Goal: Task Accomplishment & Management: Use online tool/utility

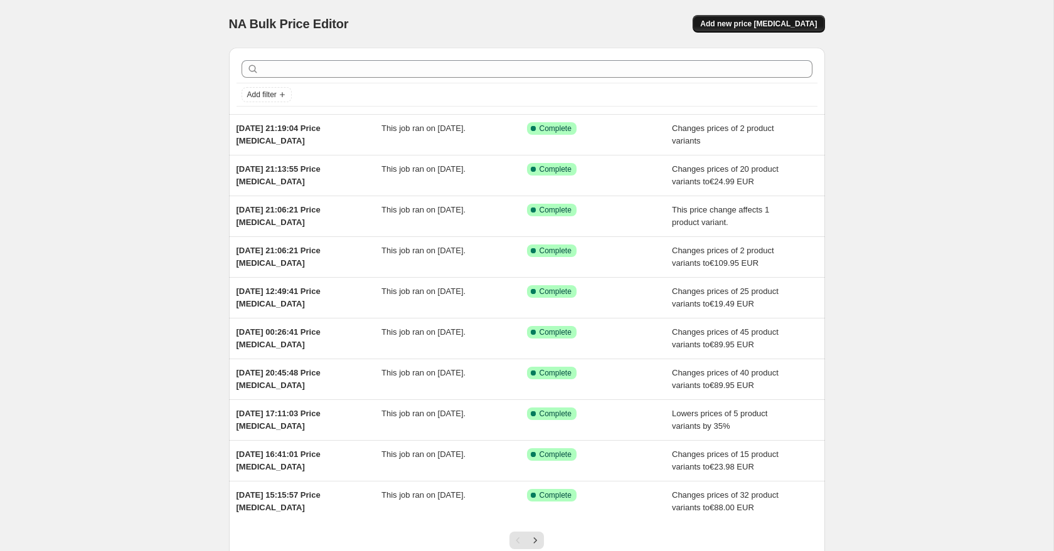
click at [774, 24] on span "Add new price [MEDICAL_DATA]" at bounding box center [758, 24] width 117 height 10
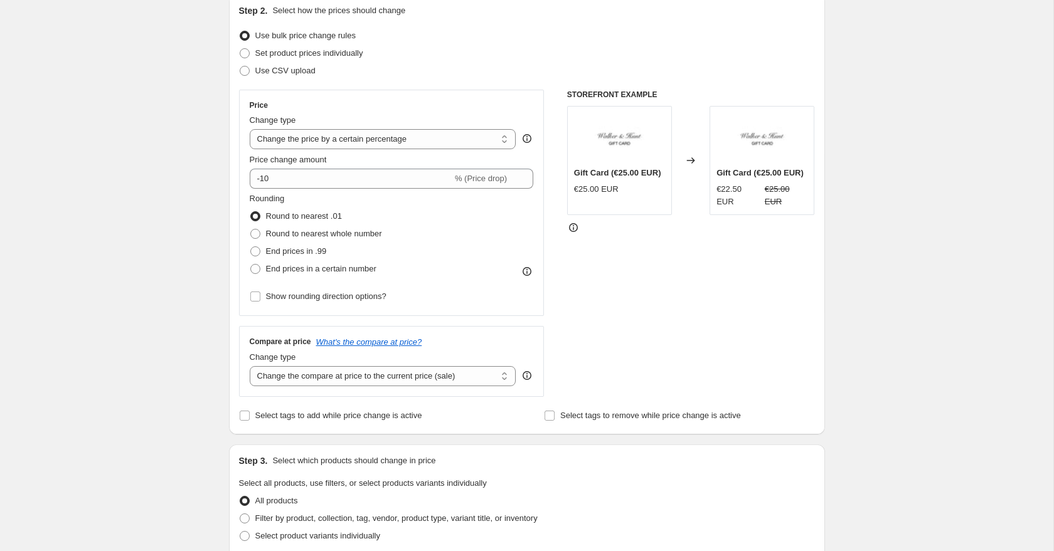
scroll to position [157, 0]
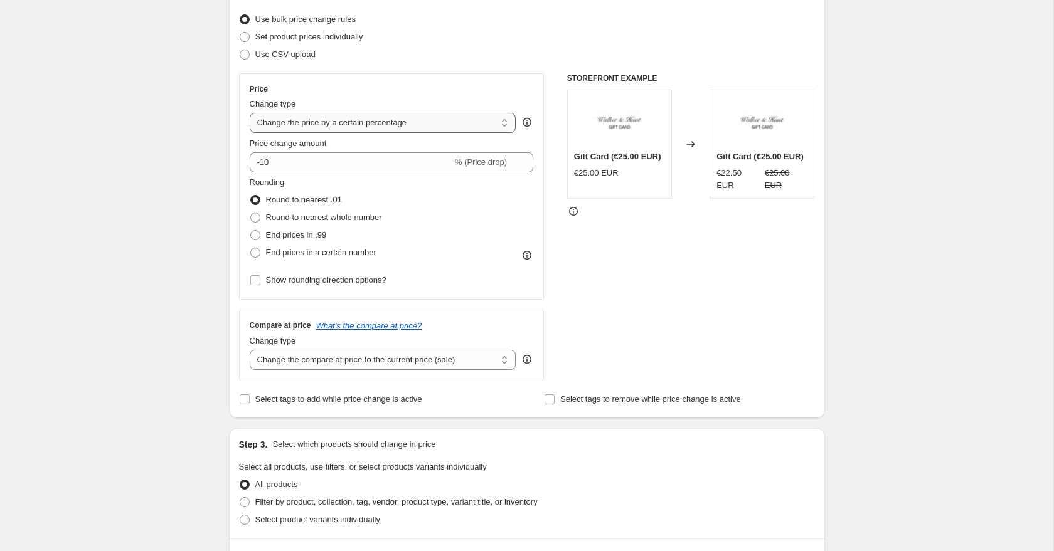
click at [297, 123] on select "Change the price to a certain amount Change the price by a certain amount Chang…" at bounding box center [383, 123] width 267 height 20
select select "by"
click at [250, 113] on select "Change the price to a certain amount Change the price by a certain amount Chang…" at bounding box center [383, 123] width 267 height 20
type input "-10.00"
click at [287, 123] on select "Change the price to a certain amount Change the price by a certain amount Chang…" at bounding box center [383, 123] width 267 height 20
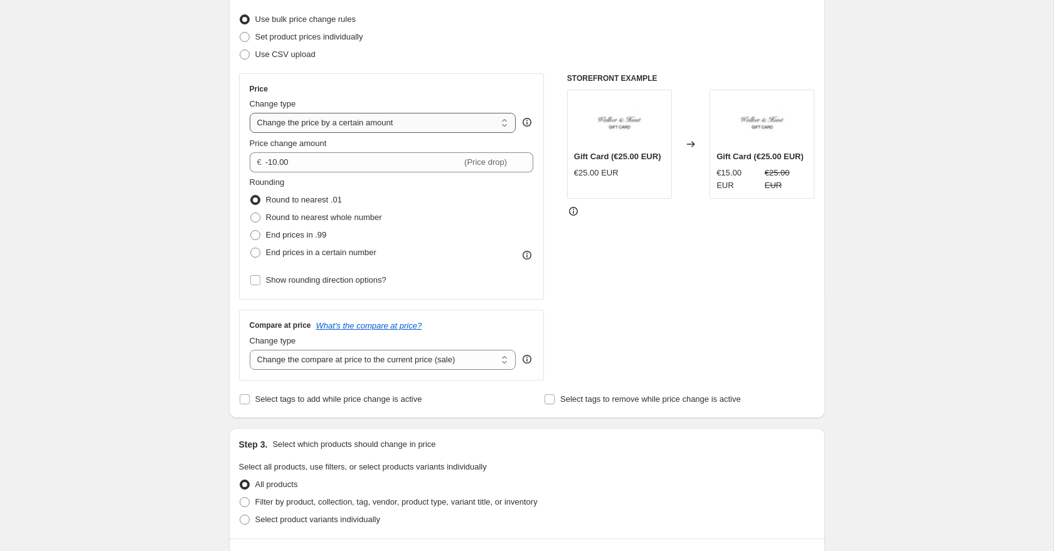
select select "to"
click at [250, 113] on select "Change the price to a certain amount Change the price by a certain amount Chang…" at bounding box center [383, 123] width 267 height 20
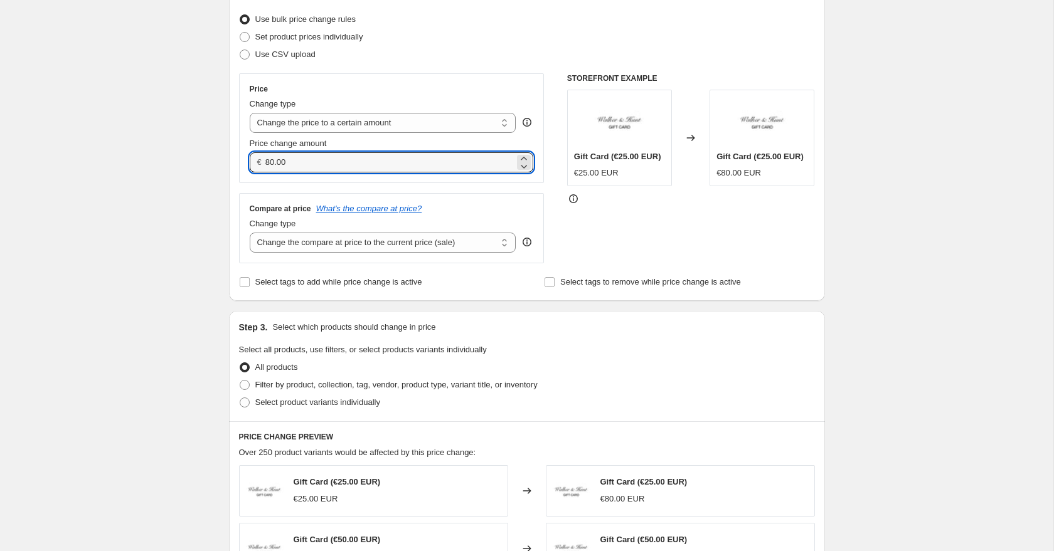
drag, startPoint x: 302, startPoint y: 163, endPoint x: 256, endPoint y: 152, distance: 47.0
click at [258, 153] on div "€ 80.00" at bounding box center [392, 162] width 284 height 20
type input "84.95"
click at [265, 245] on select "Change the compare at price to the current price (sale) Change the compare at p…" at bounding box center [383, 243] width 267 height 20
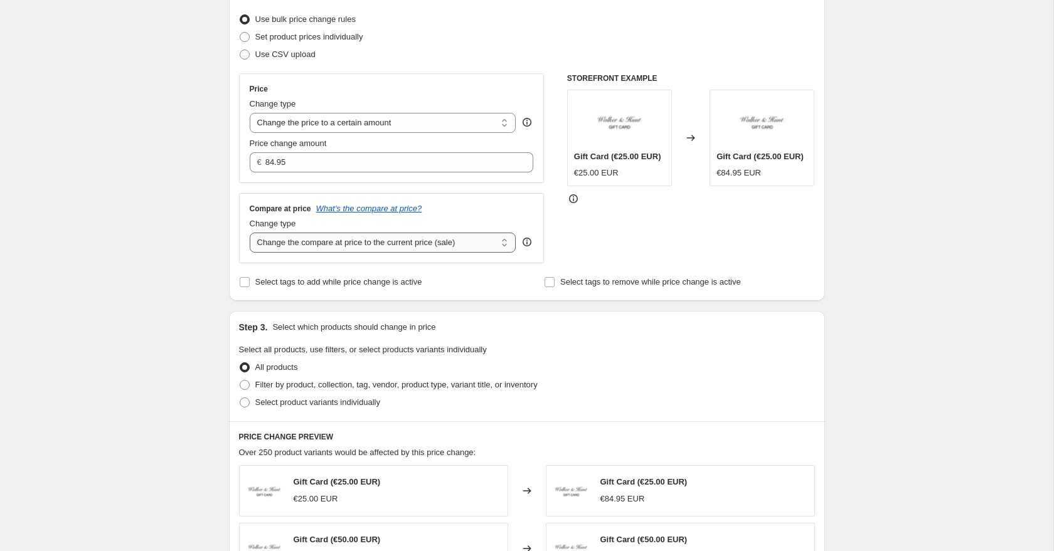
click at [250, 233] on select "Change the compare at price to the current price (sale) Change the compare at p…" at bounding box center [383, 243] width 267 height 20
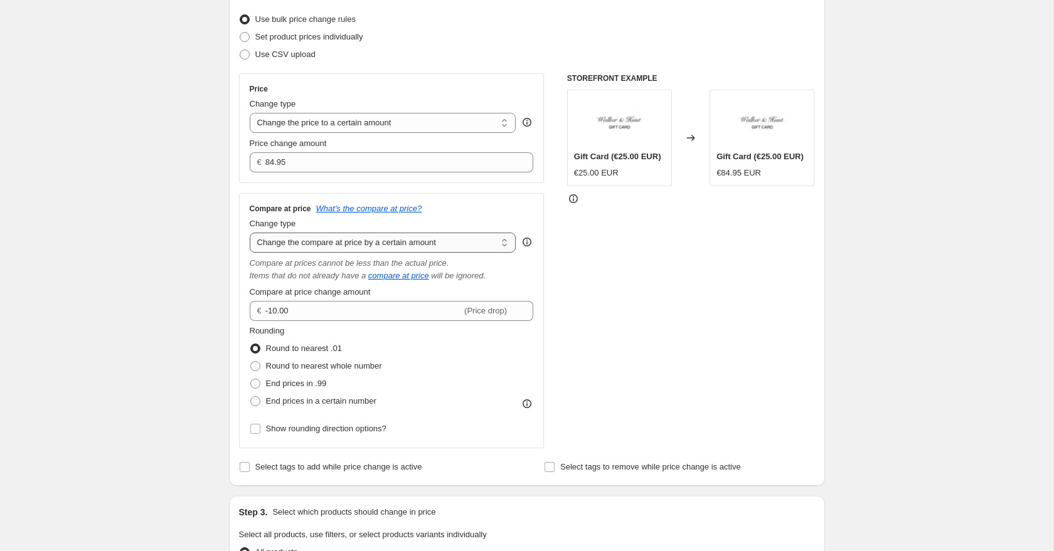
click at [304, 250] on select "Change the compare at price to the current price (sale) Change the compare at p…" at bounding box center [383, 243] width 267 height 20
select select "to"
click at [250, 233] on select "Change the compare at price to the current price (sale) Change the compare at p…" at bounding box center [383, 243] width 267 height 20
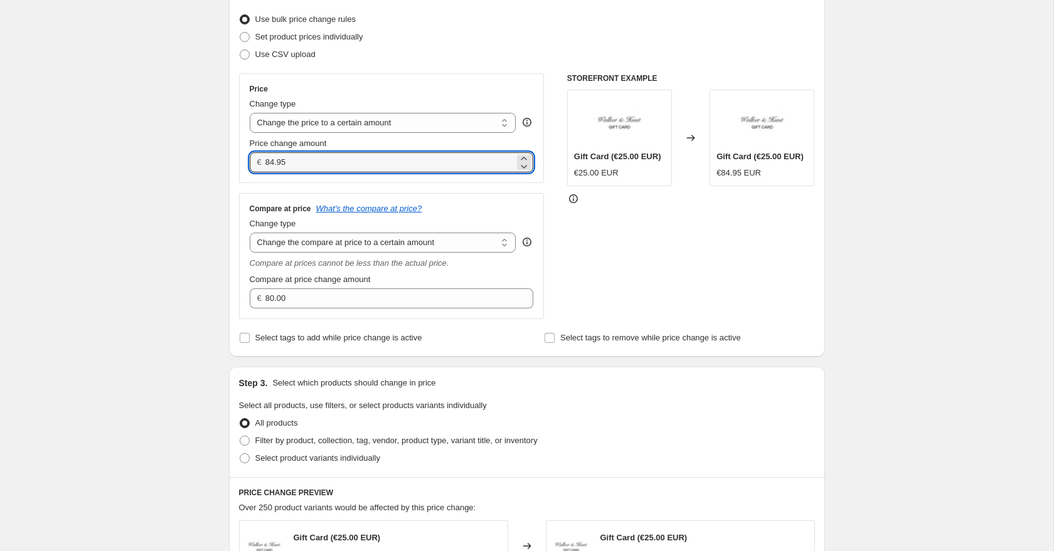
drag, startPoint x: 297, startPoint y: 163, endPoint x: 256, endPoint y: 163, distance: 41.4
click at [256, 163] on div "€ 84.95" at bounding box center [392, 162] width 284 height 20
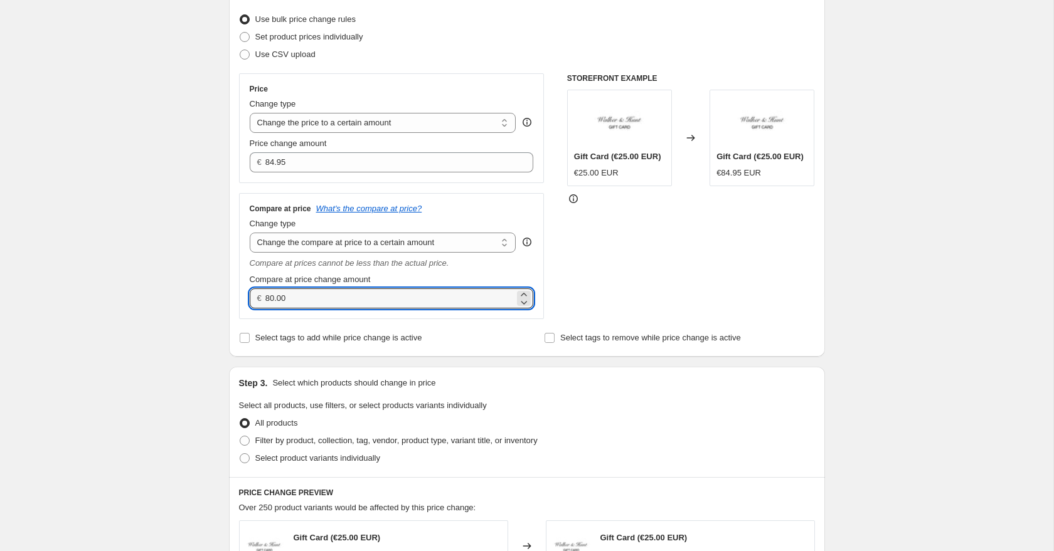
drag, startPoint x: 298, startPoint y: 300, endPoint x: 245, endPoint y: 295, distance: 53.6
click at [245, 295] on div "Compare at price What's the compare at price? Change type Change the compare at…" at bounding box center [391, 256] width 305 height 126
paste input "4.95"
type input "84.95"
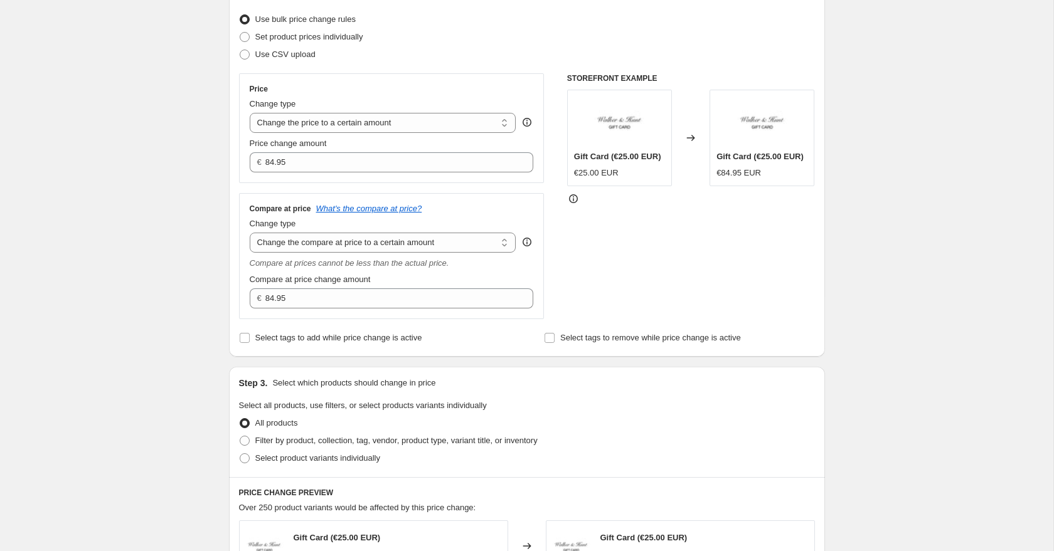
click at [189, 261] on div "Create new price [MEDICAL_DATA]. This page is ready Create new price [MEDICAL_D…" at bounding box center [526, 474] width 1053 height 1262
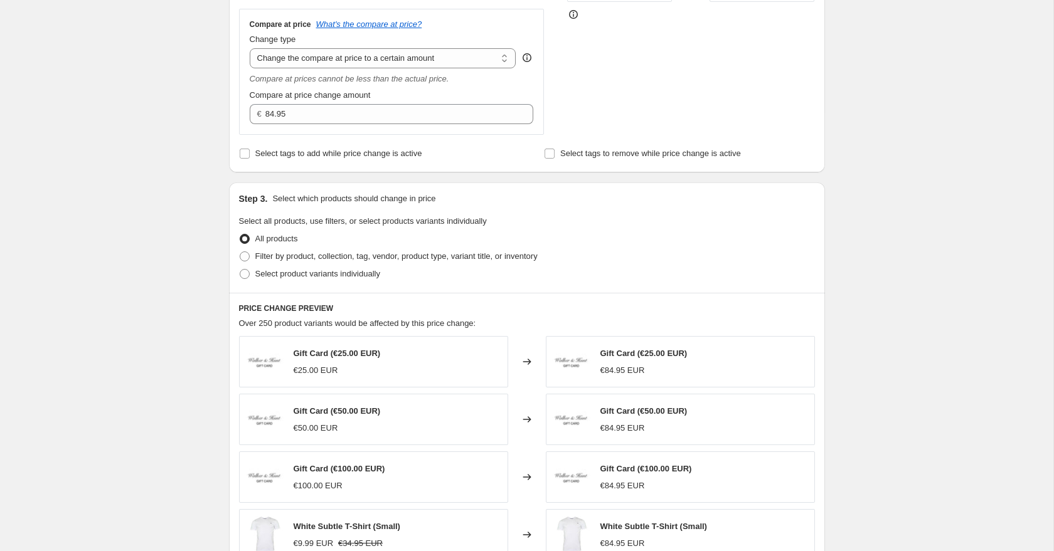
scroll to position [347, 0]
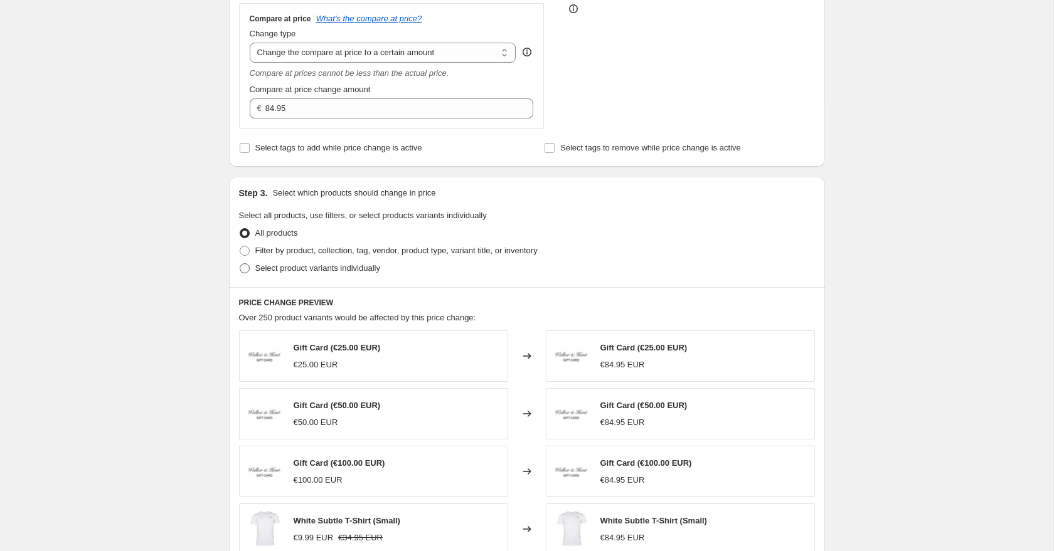
click at [243, 271] on span at bounding box center [245, 268] width 10 height 10
click at [240, 264] on input "Select product variants individually" at bounding box center [240, 263] width 1 height 1
radio input "true"
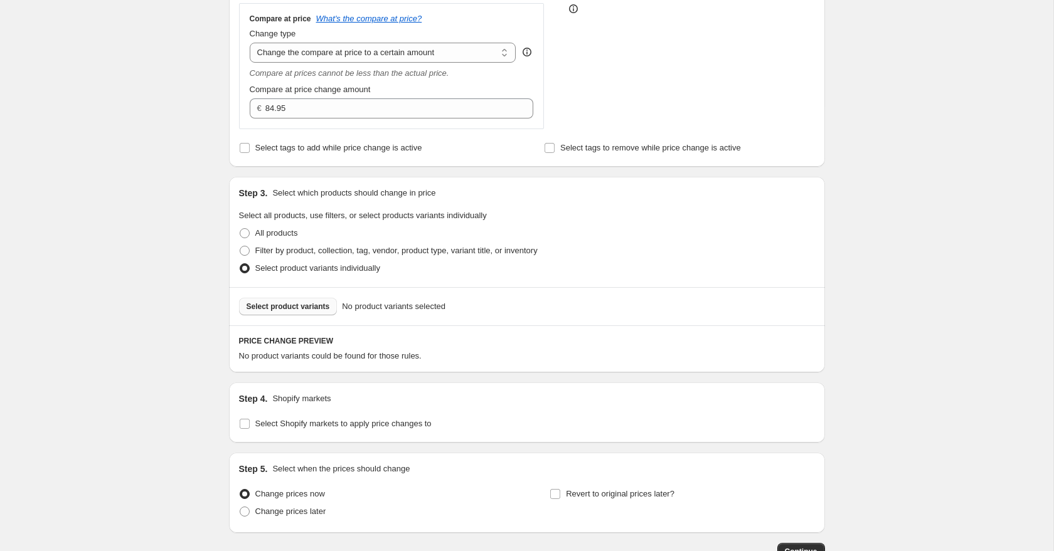
click at [284, 308] on span "Select product variants" at bounding box center [287, 307] width 83 height 10
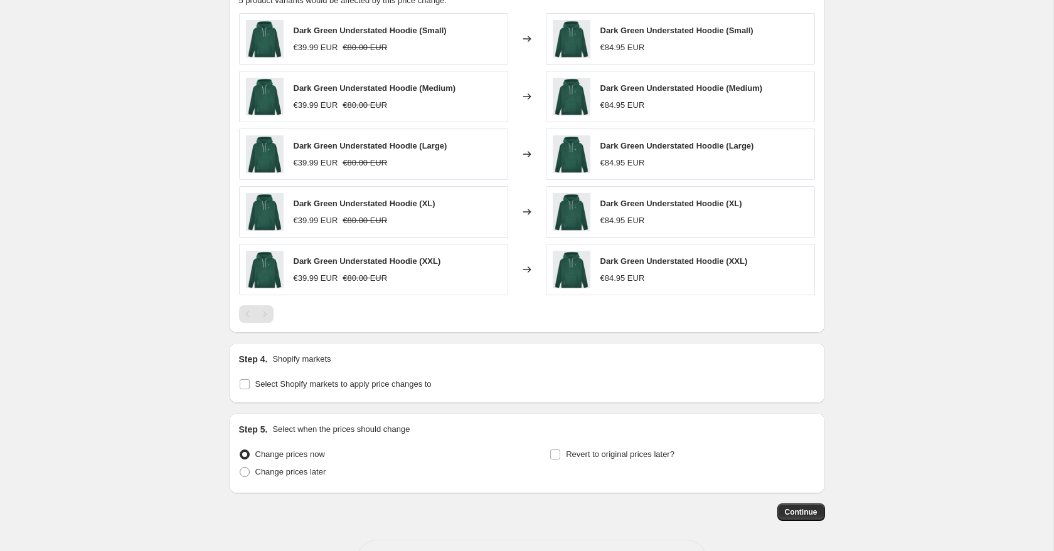
scroll to position [749, 0]
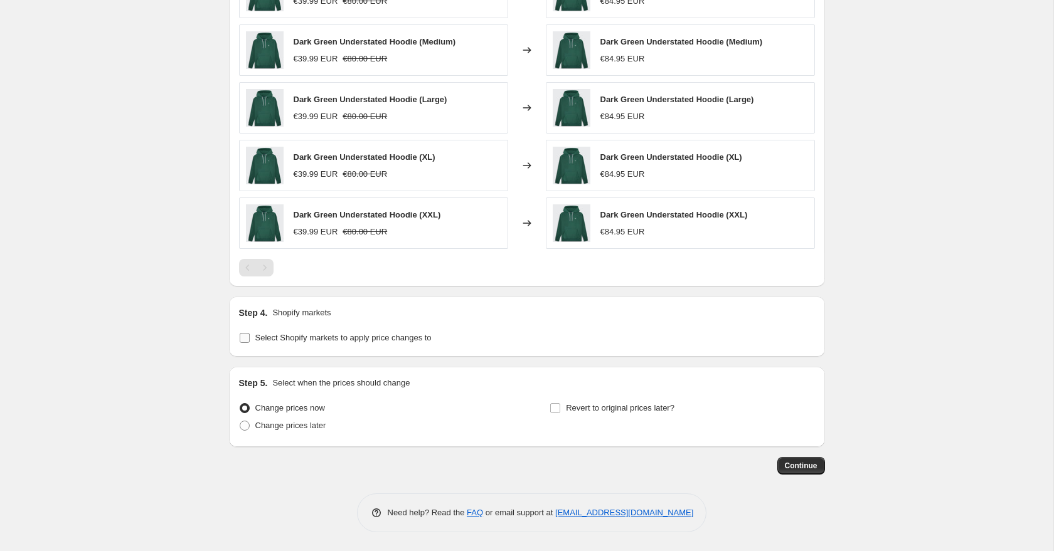
click at [246, 336] on input "Select Shopify markets to apply price changes to" at bounding box center [245, 338] width 10 height 10
checkbox input "true"
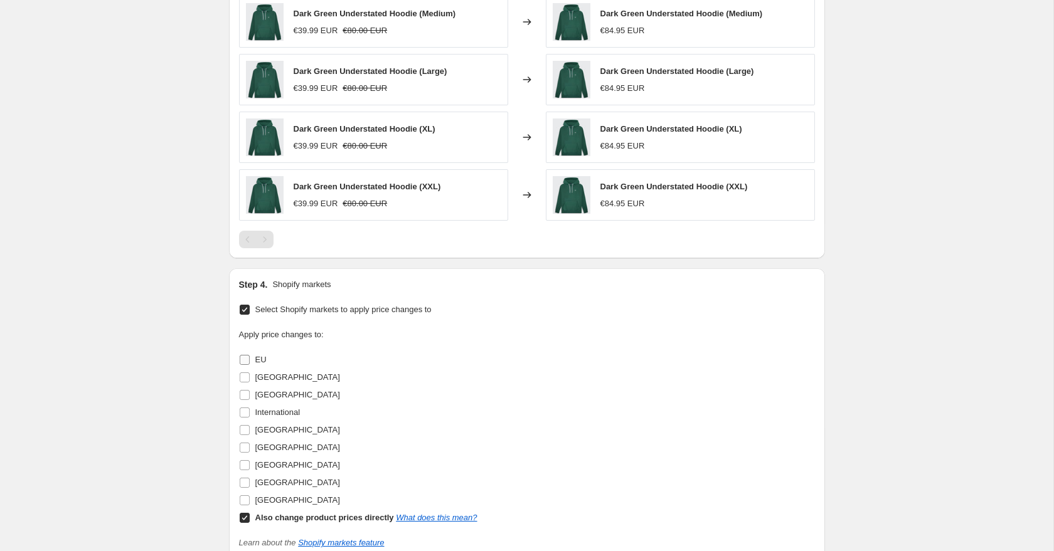
scroll to position [791, 0]
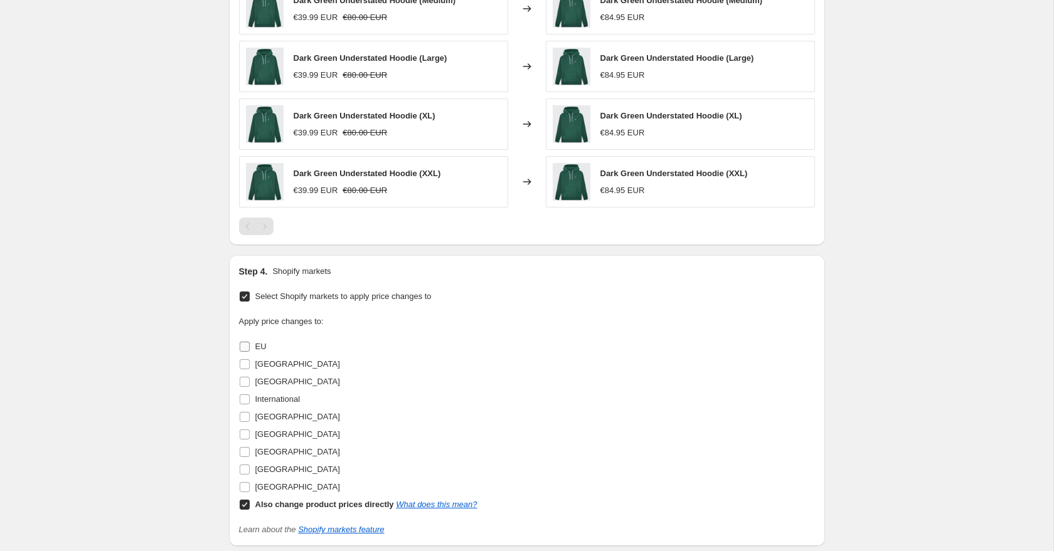
click at [246, 344] on input "EU" at bounding box center [245, 347] width 10 height 10
checkbox input "true"
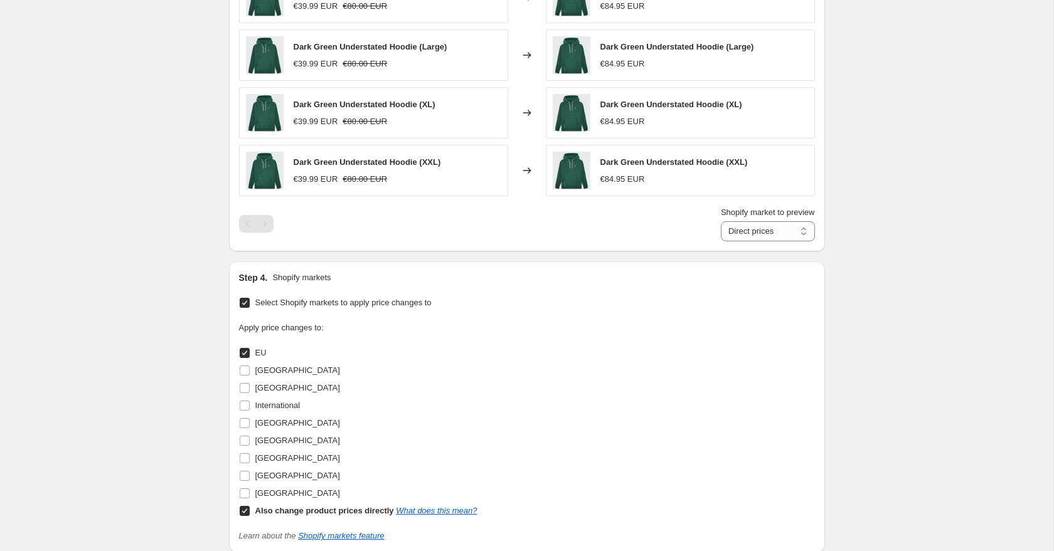
scroll to position [822, 0]
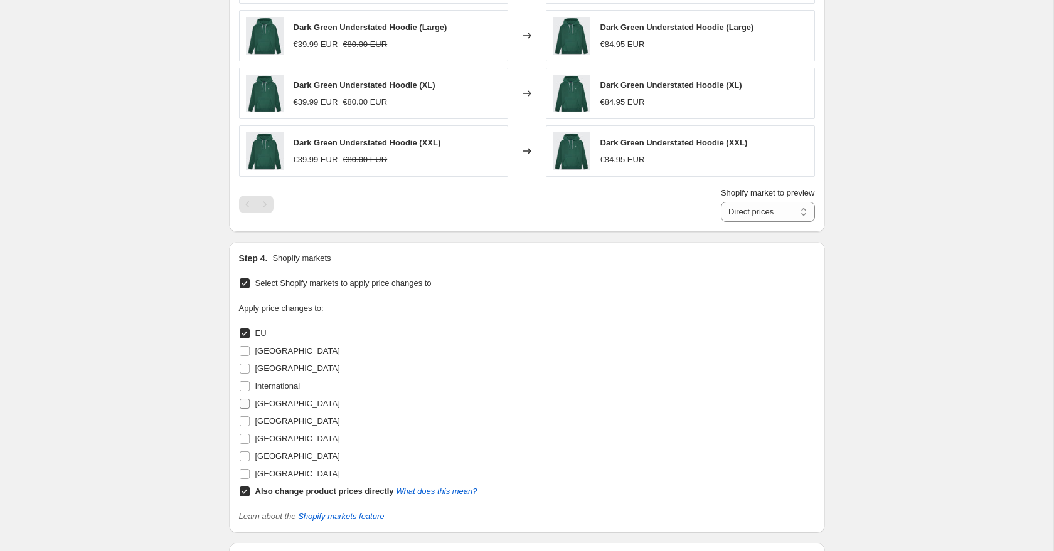
click at [246, 400] on input "[GEOGRAPHIC_DATA]" at bounding box center [245, 404] width 10 height 10
checkbox input "true"
click at [246, 421] on input "[GEOGRAPHIC_DATA]" at bounding box center [245, 421] width 10 height 10
checkbox input "true"
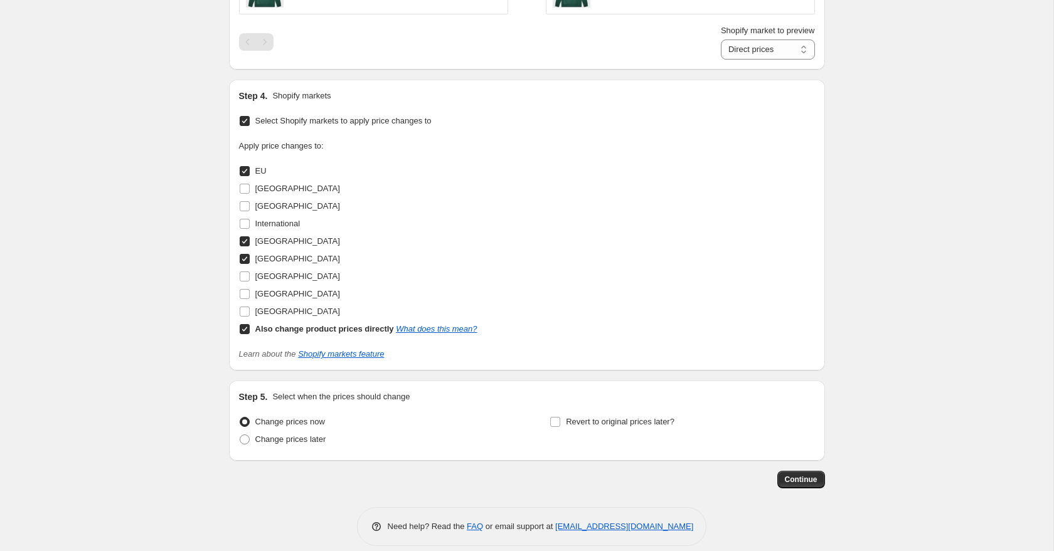
scroll to position [998, 0]
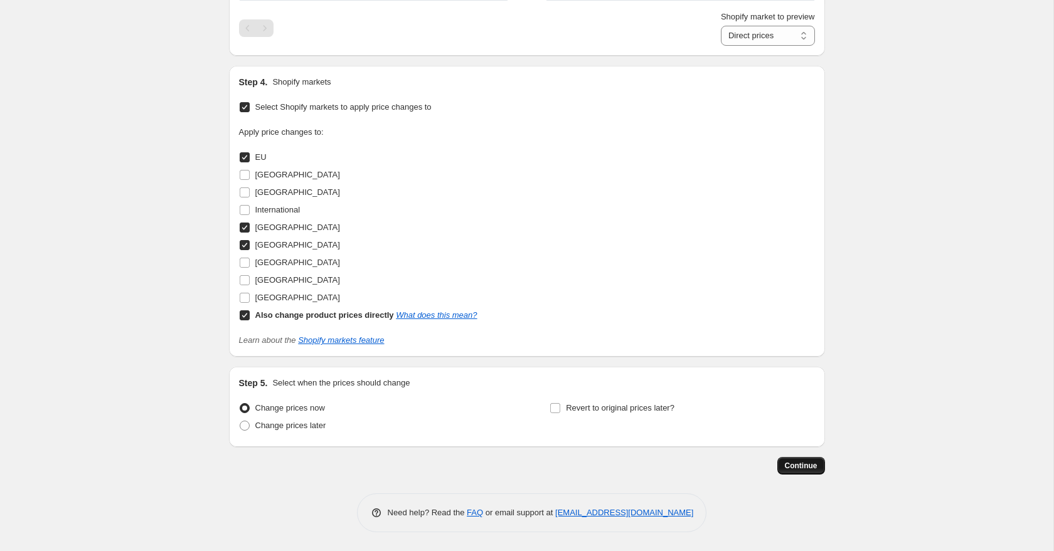
click at [809, 462] on span "Continue" at bounding box center [801, 466] width 33 height 10
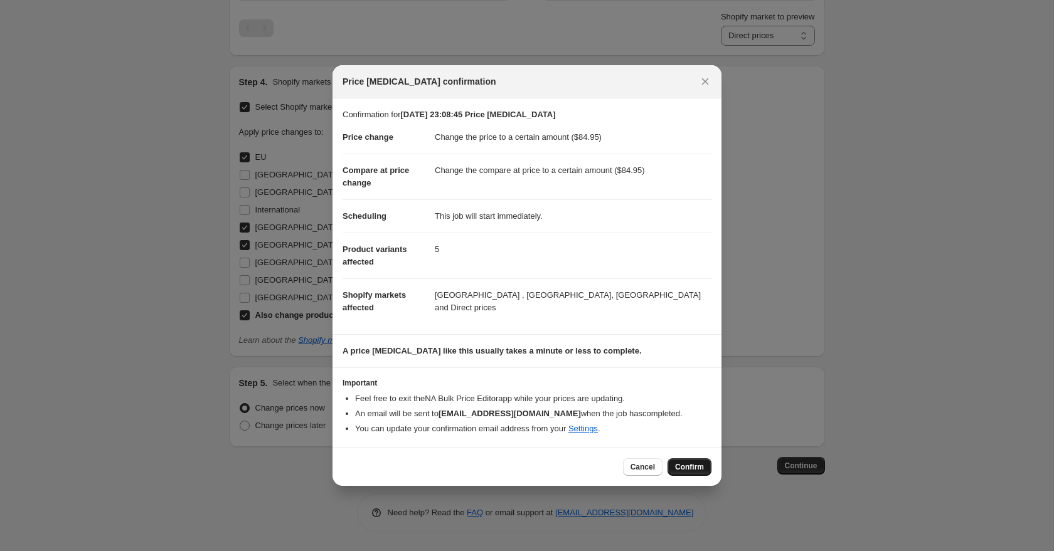
click at [685, 472] on span "Confirm" at bounding box center [689, 467] width 29 height 10
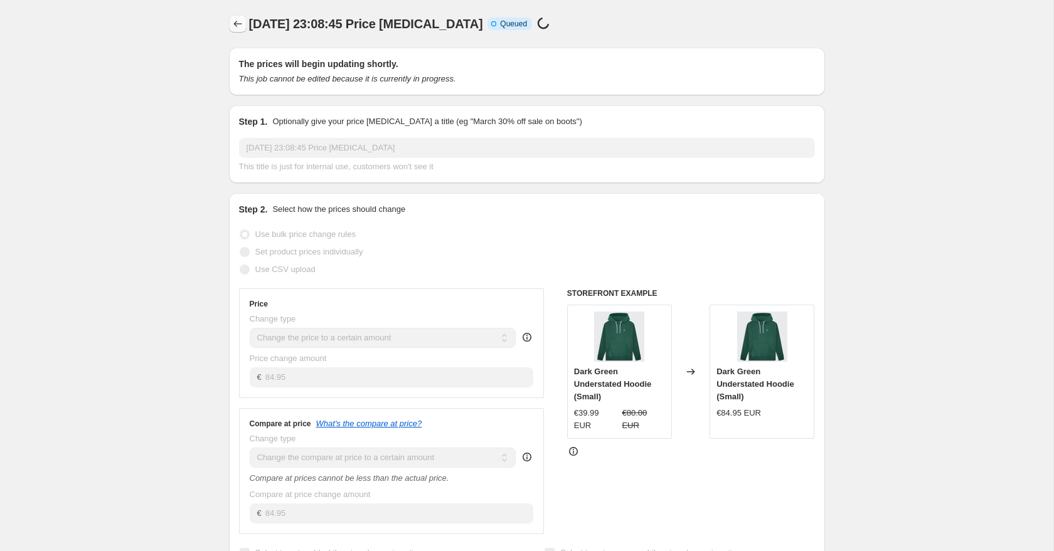
click at [236, 21] on icon "Price change jobs" at bounding box center [237, 24] width 13 height 13
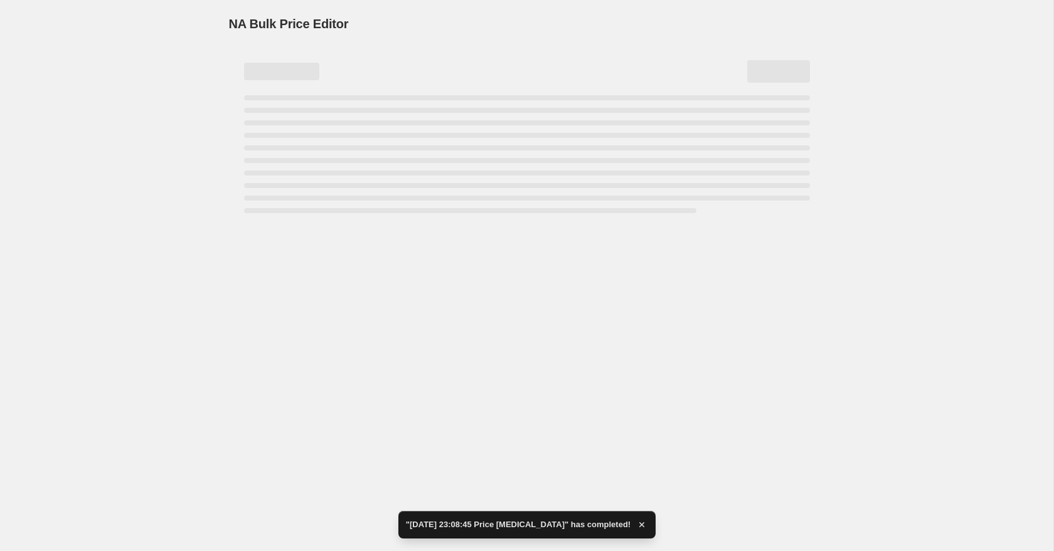
click at [762, 24] on div "NA Bulk Price Editor" at bounding box center [527, 24] width 596 height 18
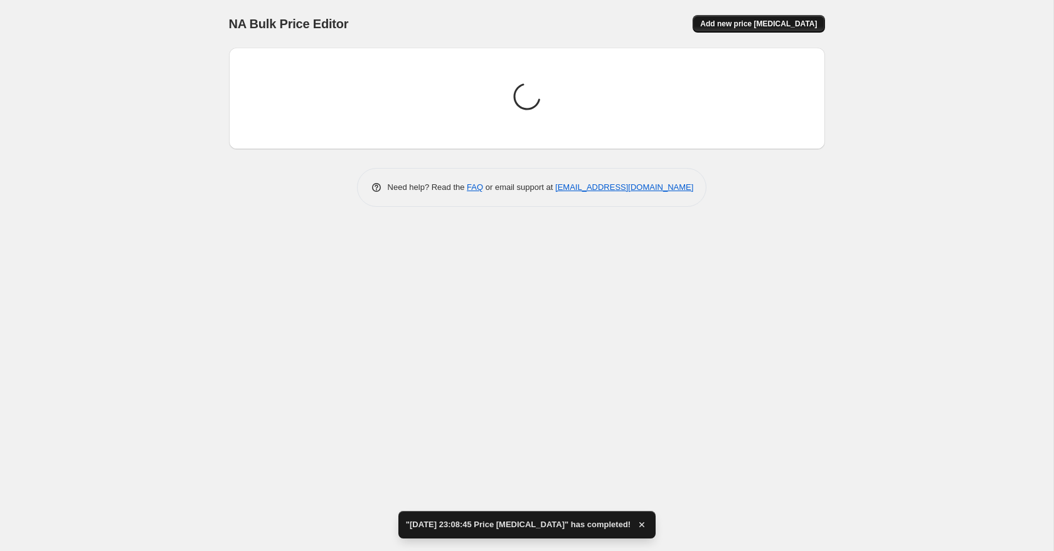
click at [777, 24] on span "Add new price [MEDICAL_DATA]" at bounding box center [758, 24] width 117 height 10
select select "percentage"
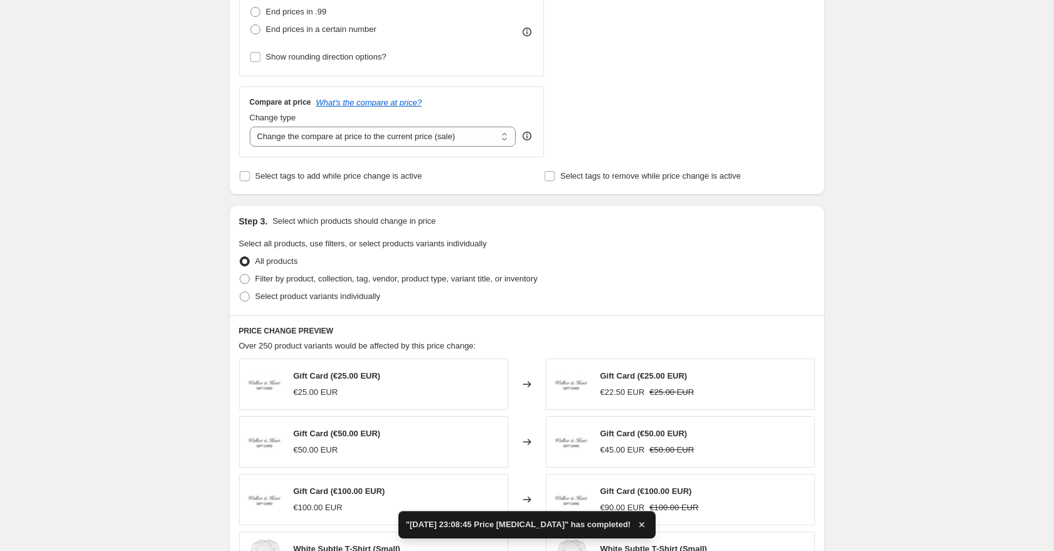
scroll to position [425, 0]
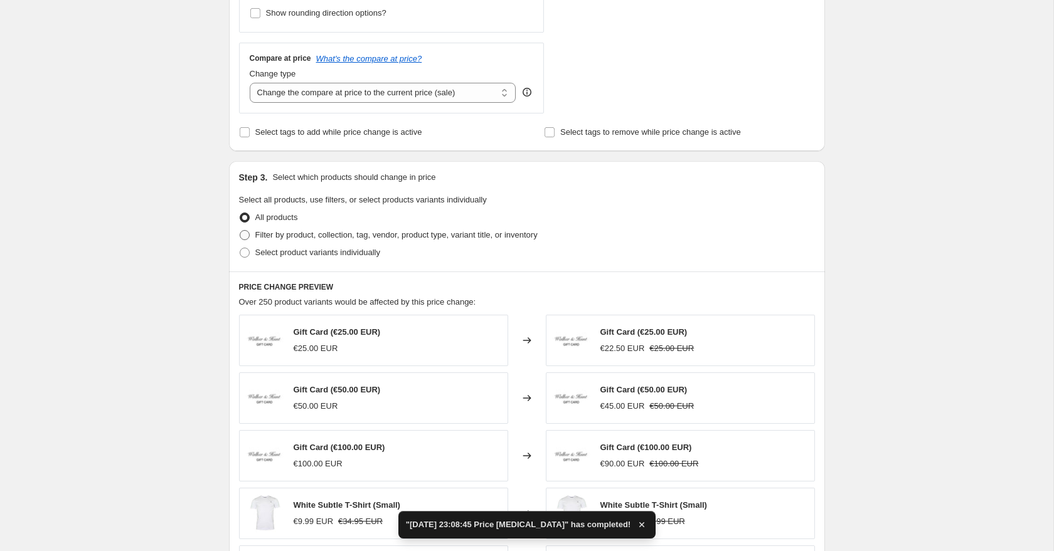
click at [246, 237] on span at bounding box center [245, 235] width 10 height 10
click at [240, 231] on input "Filter by product, collection, tag, vendor, product type, variant title, or inv…" at bounding box center [240, 230] width 1 height 1
radio input "true"
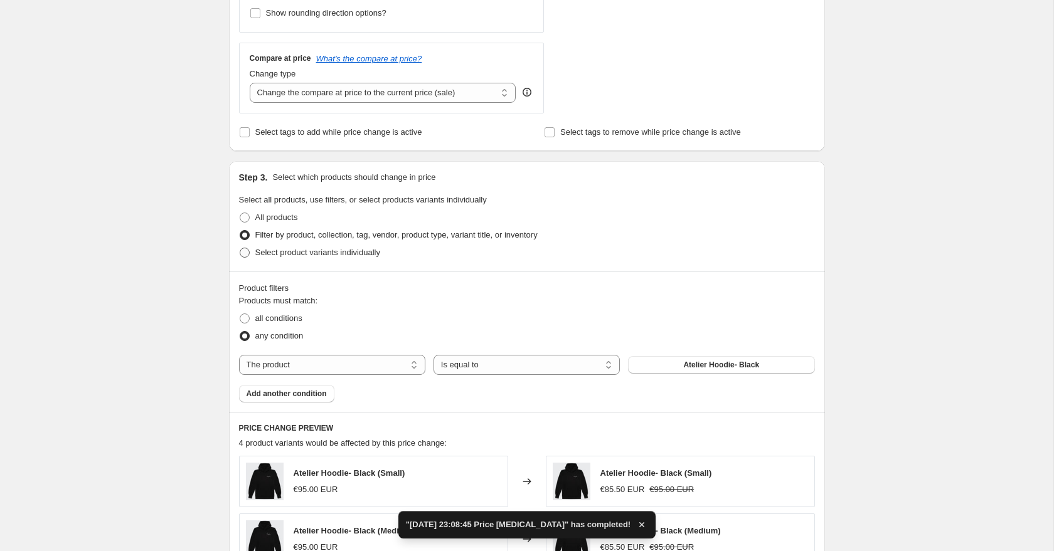
click at [251, 253] on label "Select product variants individually" at bounding box center [309, 253] width 141 height 18
click at [240, 248] on input "Select product variants individually" at bounding box center [240, 248] width 1 height 1
radio input "true"
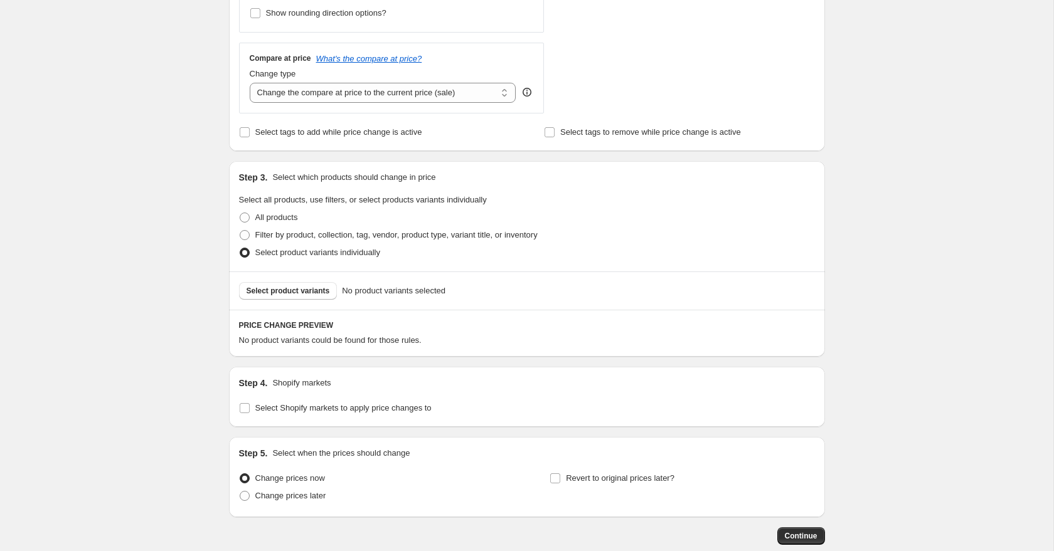
click at [300, 293] on span "Select product variants" at bounding box center [287, 291] width 83 height 10
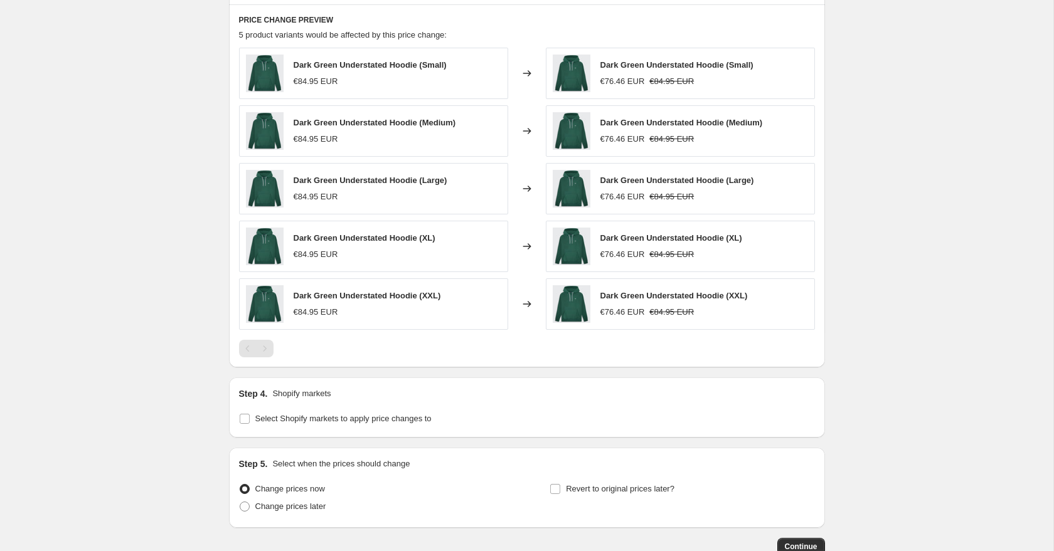
scroll to position [811, 0]
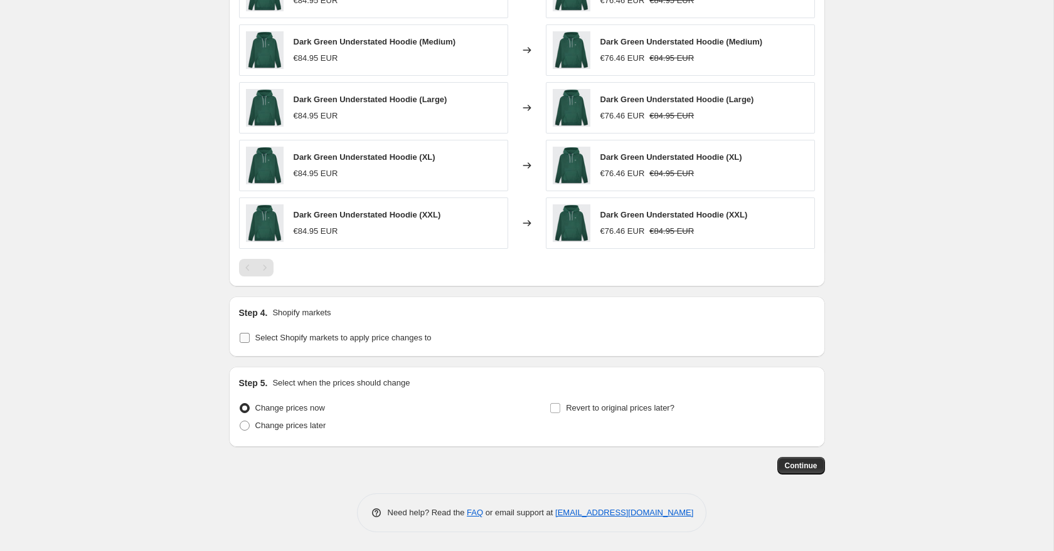
click at [245, 339] on input "Select Shopify markets to apply price changes to" at bounding box center [245, 338] width 10 height 10
checkbox input "true"
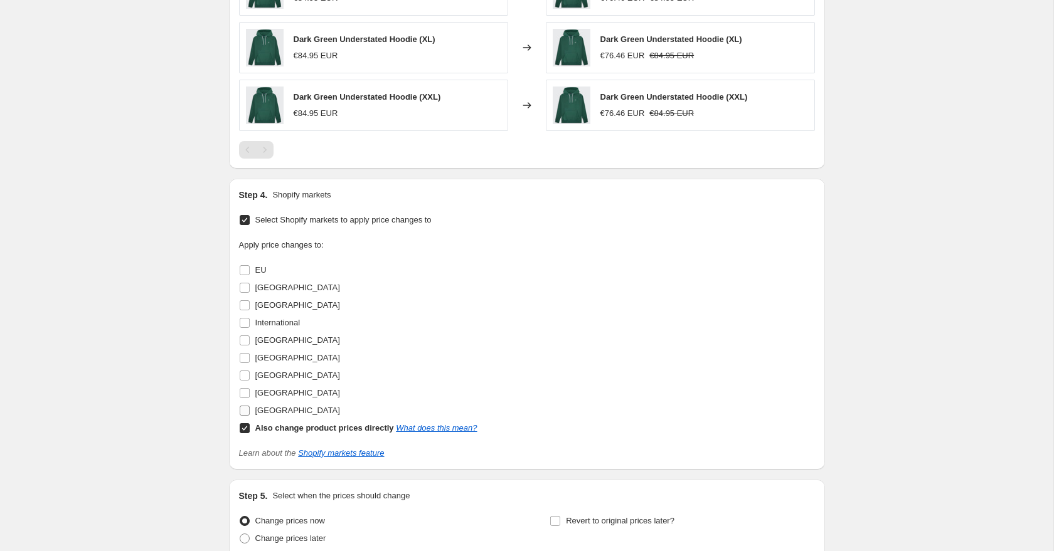
scroll to position [951, 0]
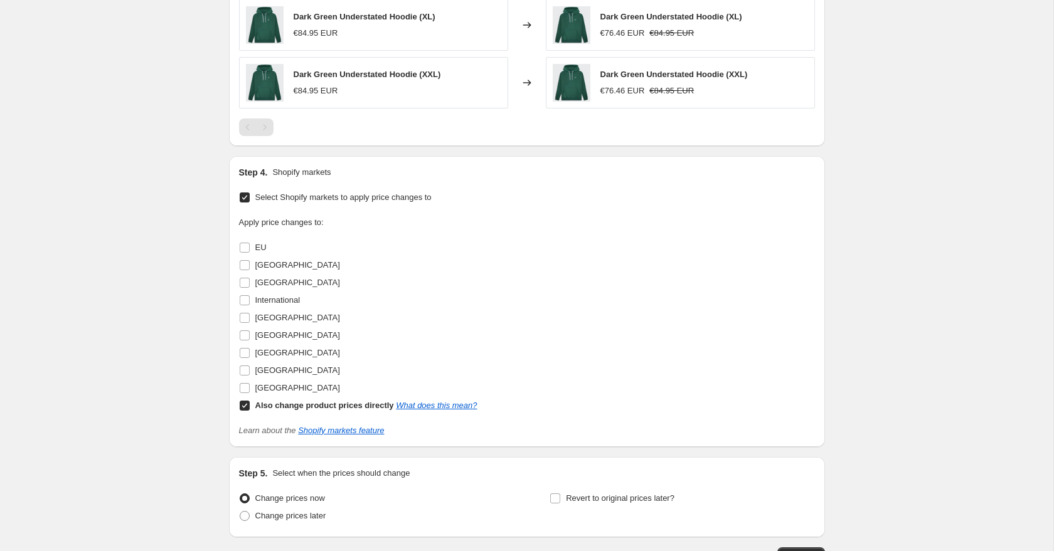
click at [243, 404] on input "Also change product prices directly What does this mean?" at bounding box center [245, 406] width 10 height 10
checkbox input "false"
click at [245, 372] on input "[GEOGRAPHIC_DATA]" at bounding box center [245, 371] width 10 height 10
checkbox input "true"
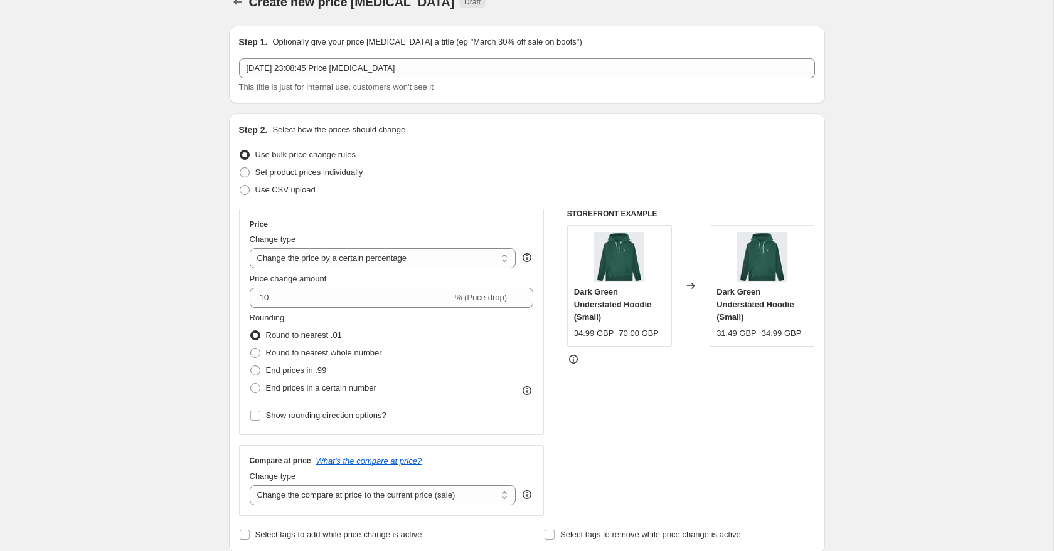
scroll to position [13, 0]
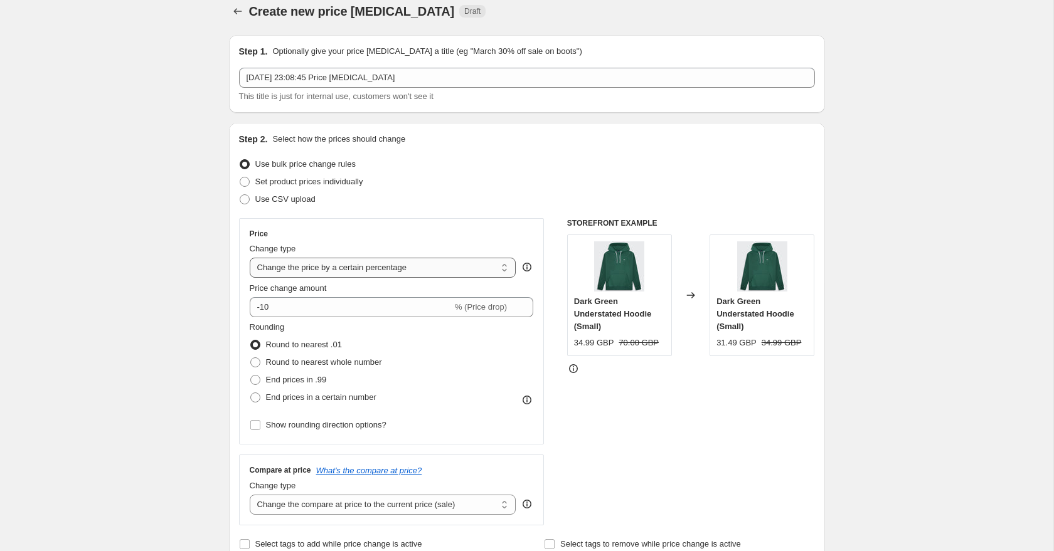
click at [290, 268] on select "Change the price to a certain amount Change the price by a certain amount Chang…" at bounding box center [383, 268] width 267 height 20
select select "to"
click at [250, 258] on select "Change the price to a certain amount Change the price by a certain amount Chang…" at bounding box center [383, 268] width 267 height 20
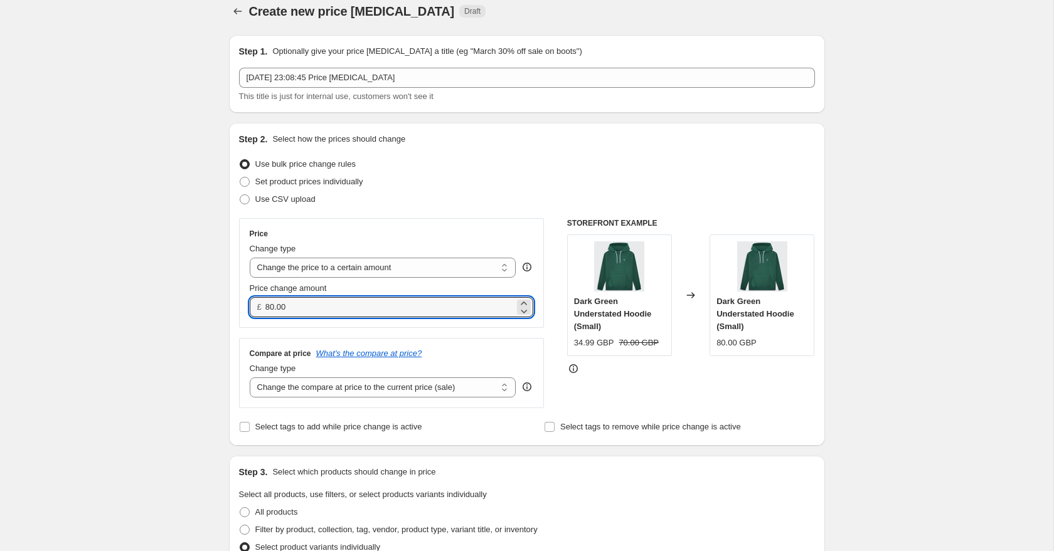
drag, startPoint x: 295, startPoint y: 307, endPoint x: 262, endPoint y: 305, distance: 33.9
click at [262, 305] on div "£ 80.00" at bounding box center [392, 307] width 284 height 20
drag, startPoint x: 297, startPoint y: 307, endPoint x: 250, endPoint y: 305, distance: 47.7
click at [250, 305] on div "£ 74.95" at bounding box center [392, 307] width 284 height 20
type input "74.95"
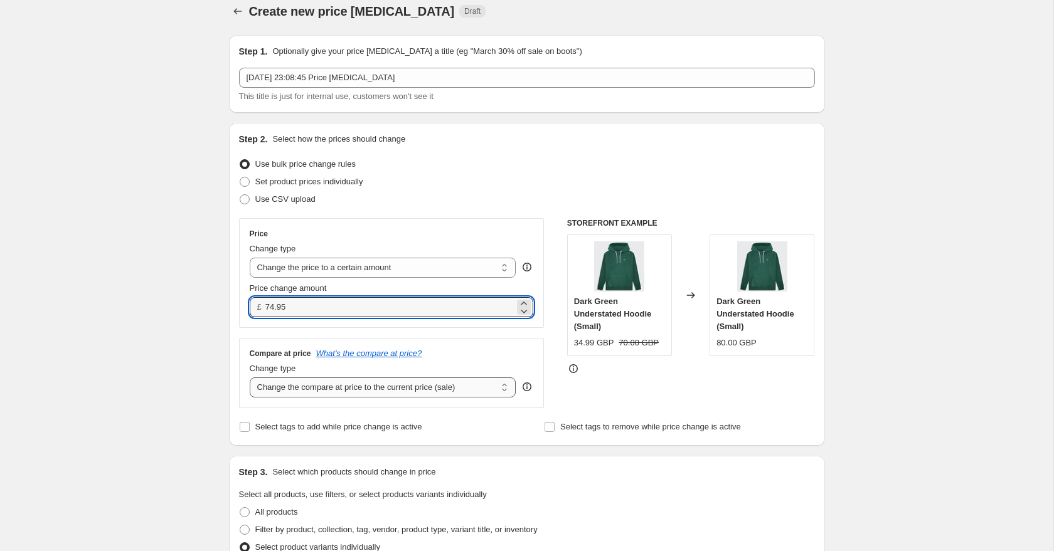
click at [298, 391] on select "Change the compare at price to the current price (sale) Change the compare at p…" at bounding box center [383, 388] width 267 height 20
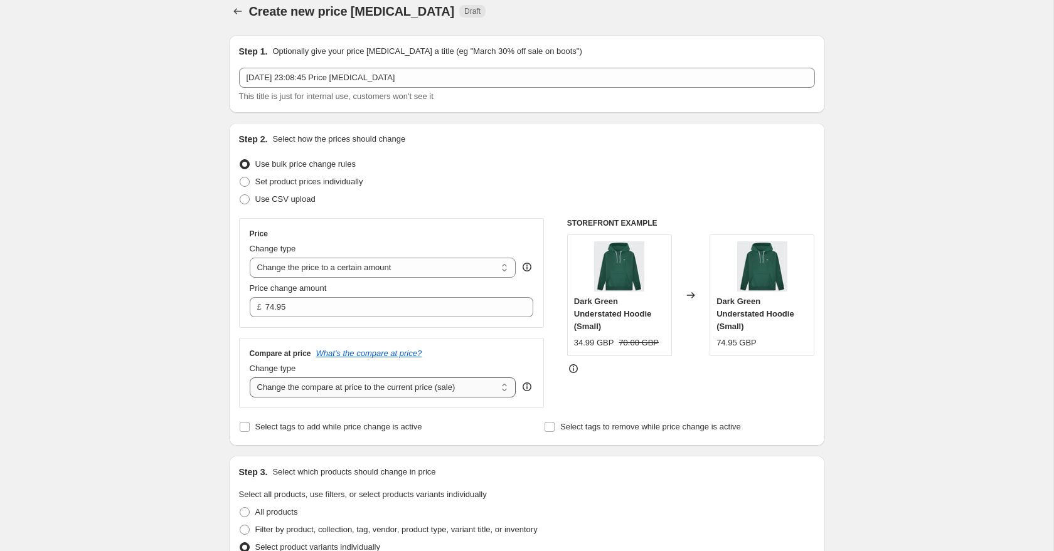
select select "to"
click at [250, 378] on select "Change the compare at price to the current price (sale) Change the compare at p…" at bounding box center [383, 388] width 267 height 20
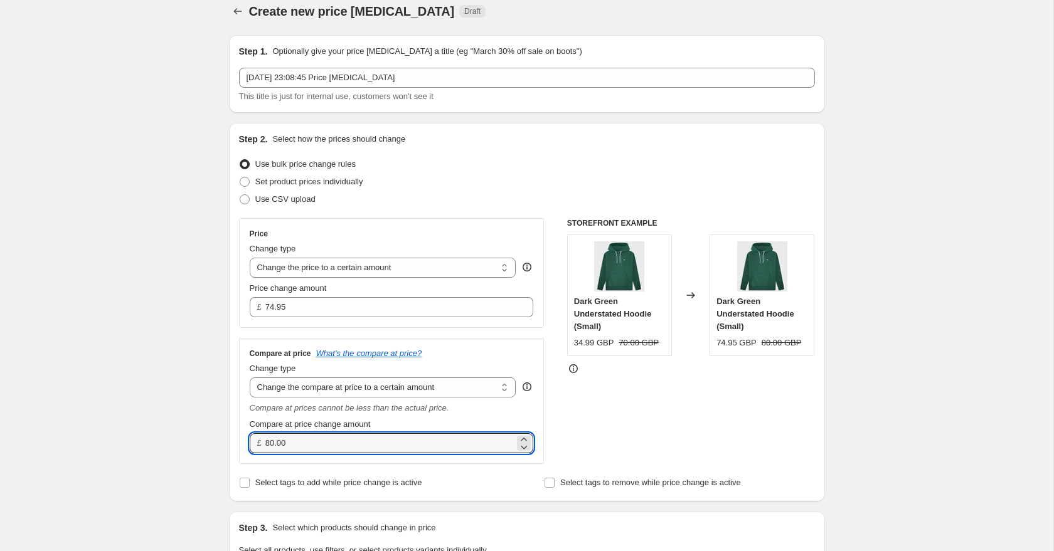
drag, startPoint x: 309, startPoint y: 444, endPoint x: 250, endPoint y: 438, distance: 59.8
click at [253, 438] on div "£ 80.00" at bounding box center [392, 443] width 284 height 20
paste input "74.95"
type input "74.95"
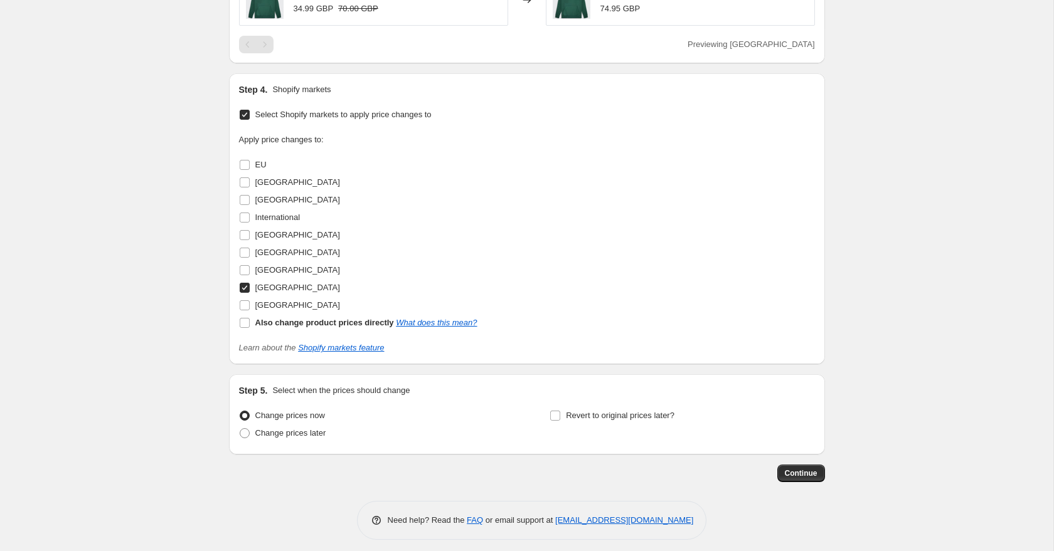
scroll to position [980, 0]
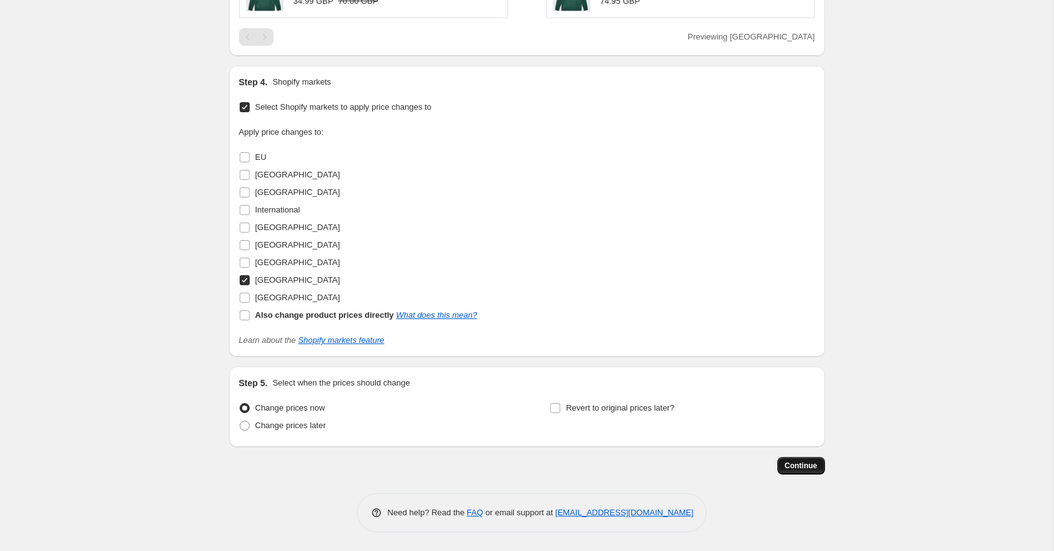
click at [809, 467] on span "Continue" at bounding box center [801, 466] width 33 height 10
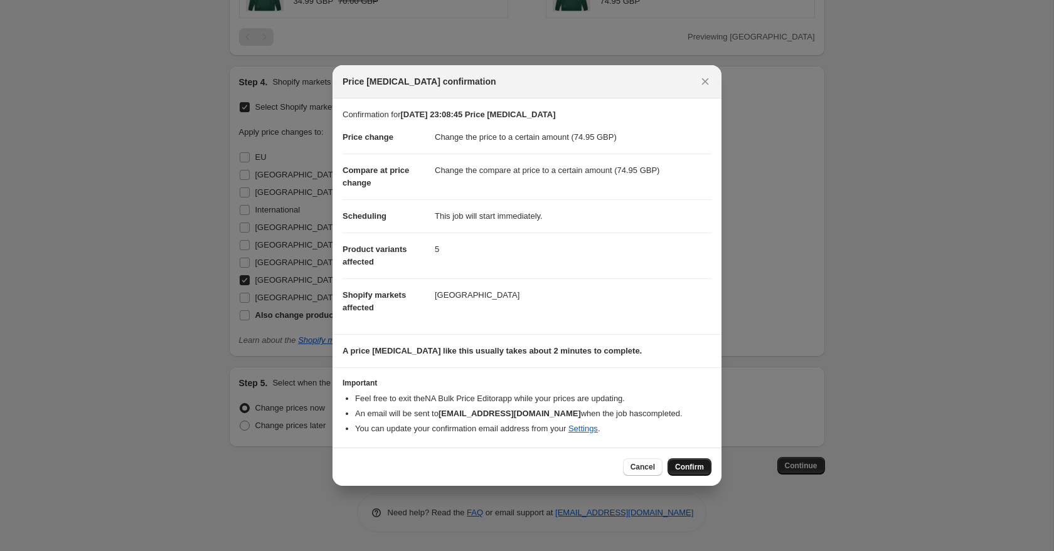
click at [697, 472] on span "Confirm" at bounding box center [689, 467] width 29 height 10
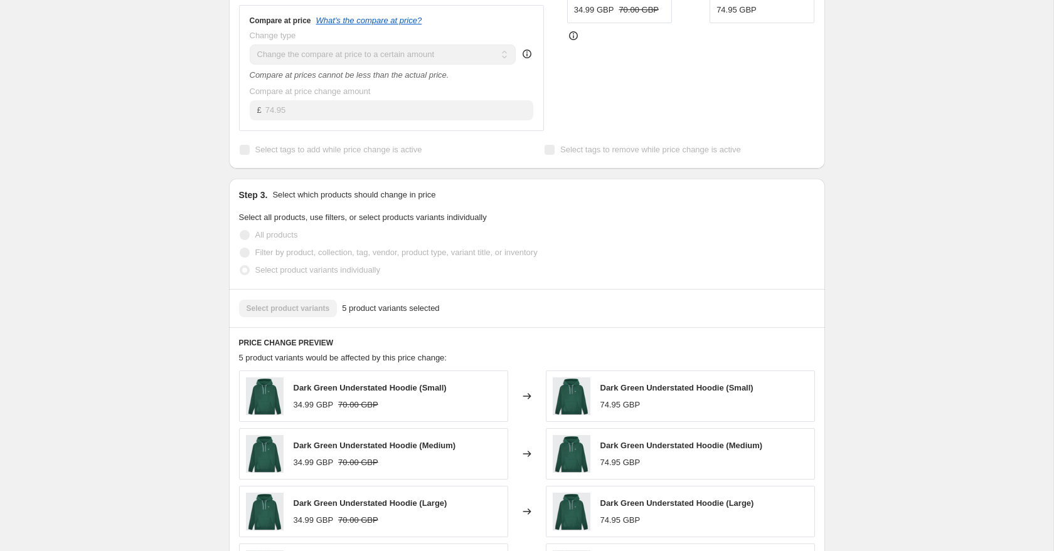
scroll to position [468, 0]
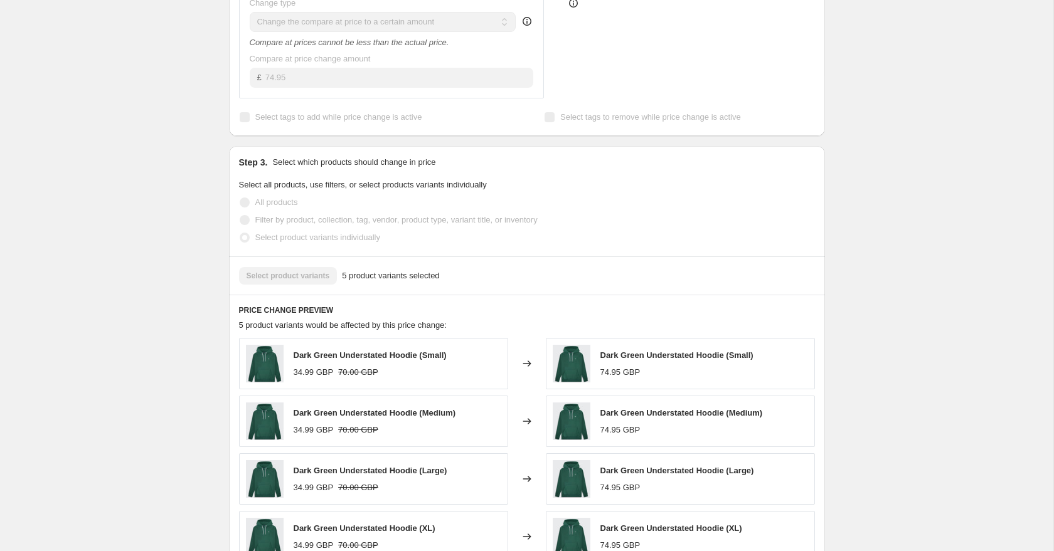
click at [272, 276] on div "Select product variants 5 product variants selected" at bounding box center [527, 276] width 576 height 18
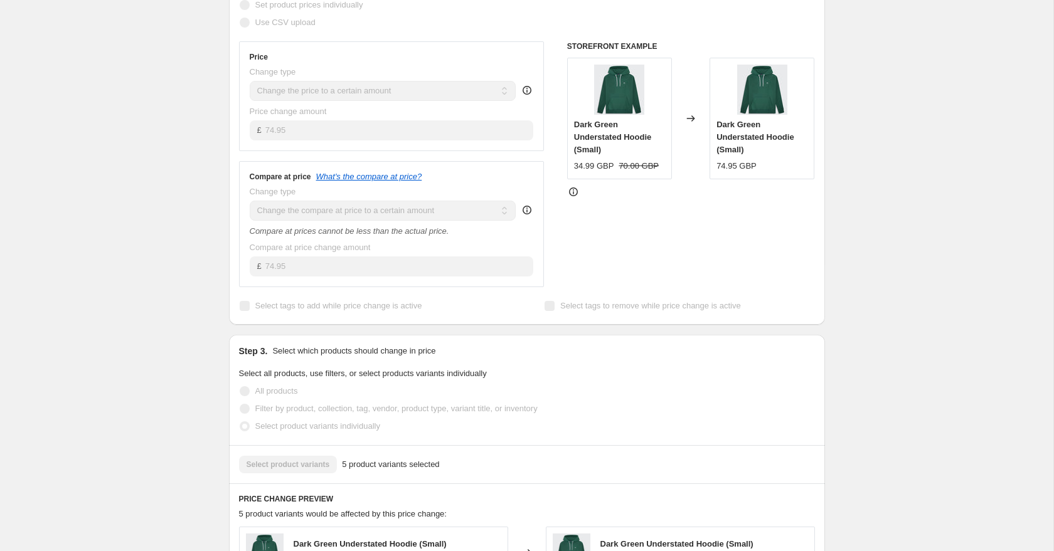
scroll to position [0, 0]
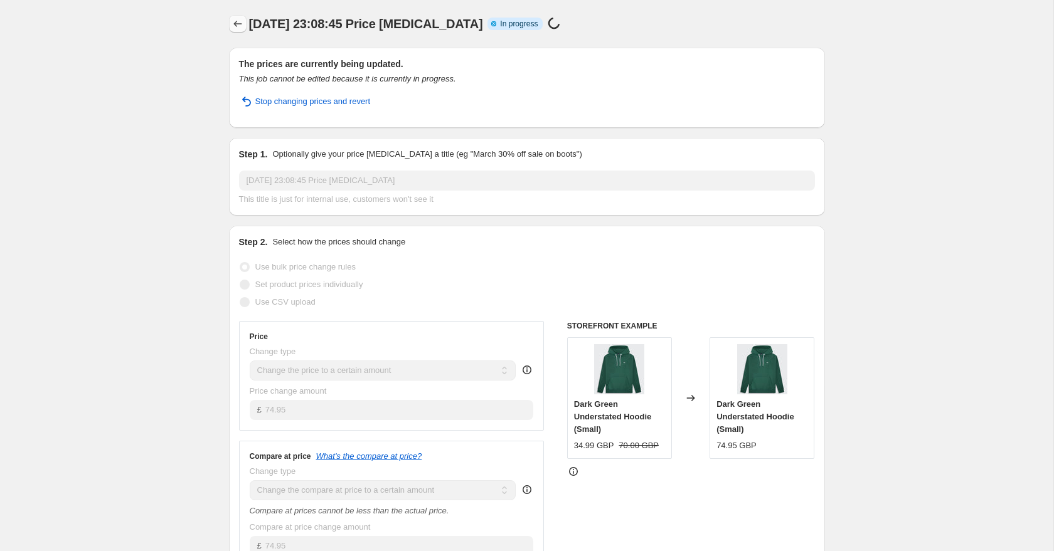
click at [240, 22] on icon "Price change jobs" at bounding box center [237, 24] width 13 height 13
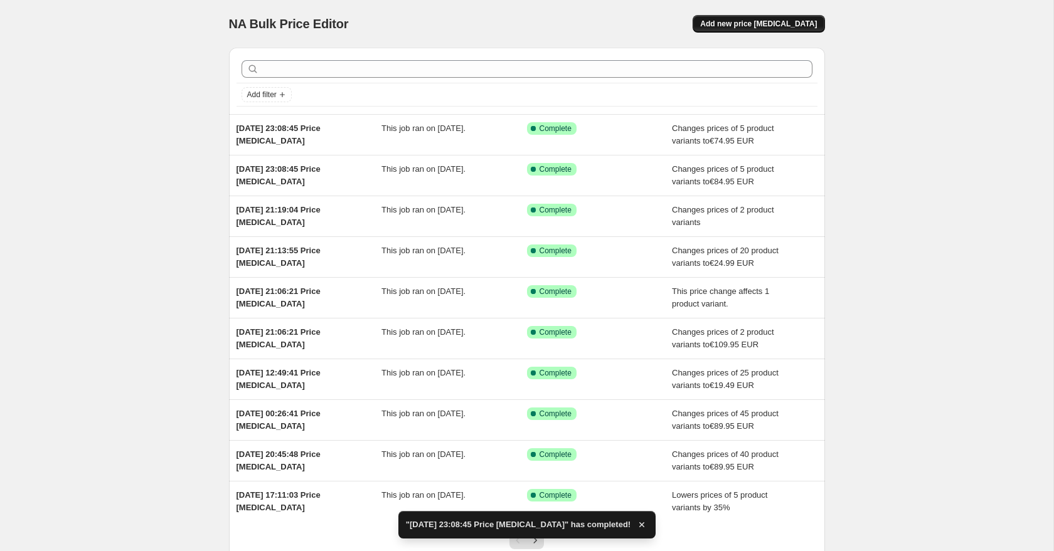
click at [770, 18] on button "Add new price [MEDICAL_DATA]" at bounding box center [758, 24] width 132 height 18
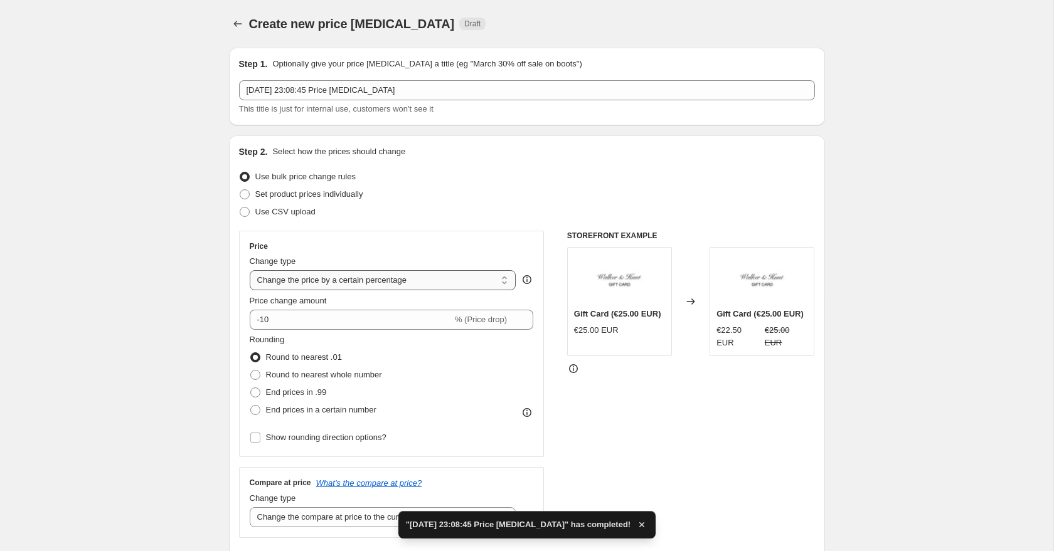
click at [357, 283] on select "Change the price to a certain amount Change the price by a certain amount Chang…" at bounding box center [383, 280] width 267 height 20
select select "to"
click at [250, 270] on select "Change the price to a certain amount Change the price by a certain amount Chang…" at bounding box center [383, 280] width 267 height 20
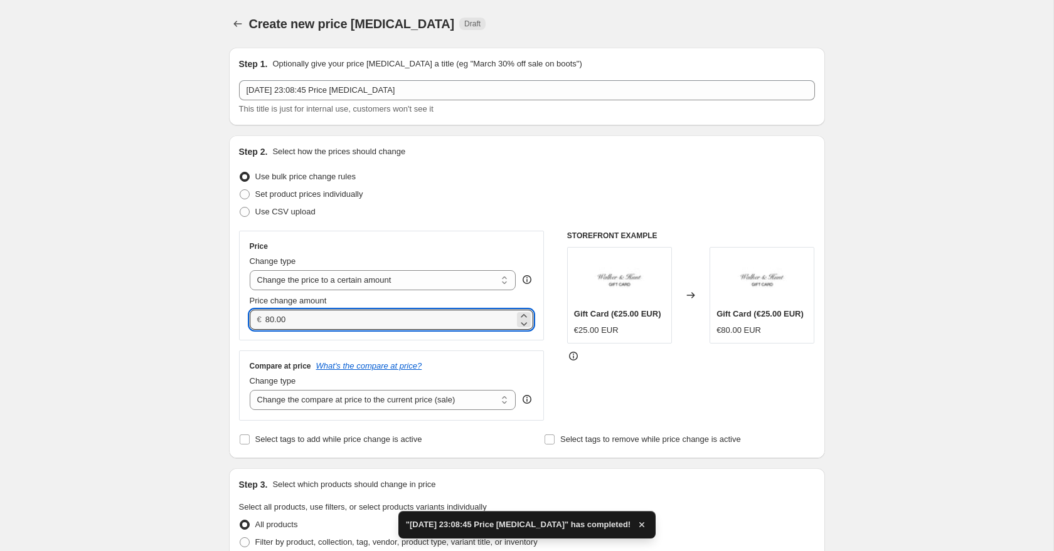
drag, startPoint x: 305, startPoint y: 322, endPoint x: 223, endPoint y: 318, distance: 81.6
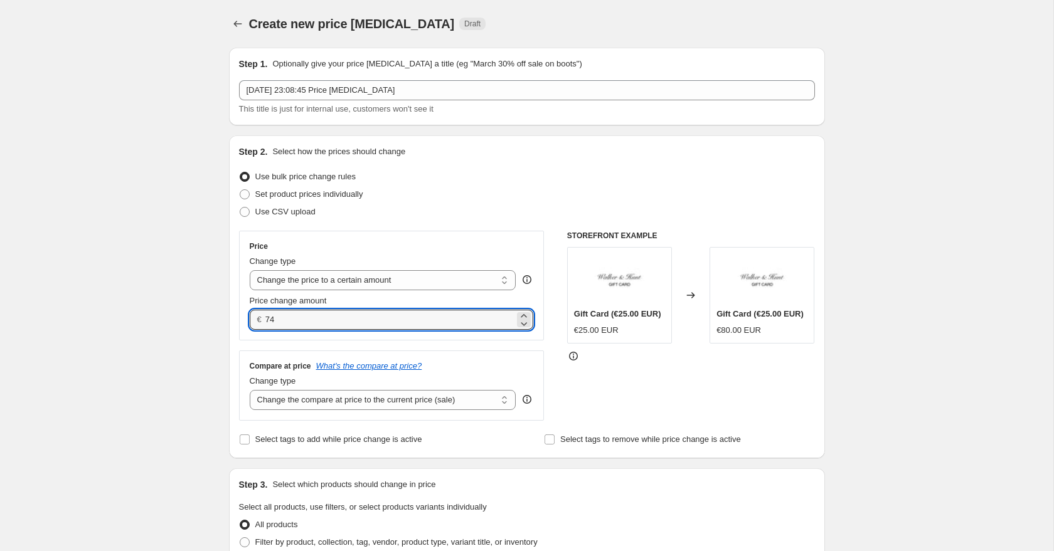
type input "74.00"
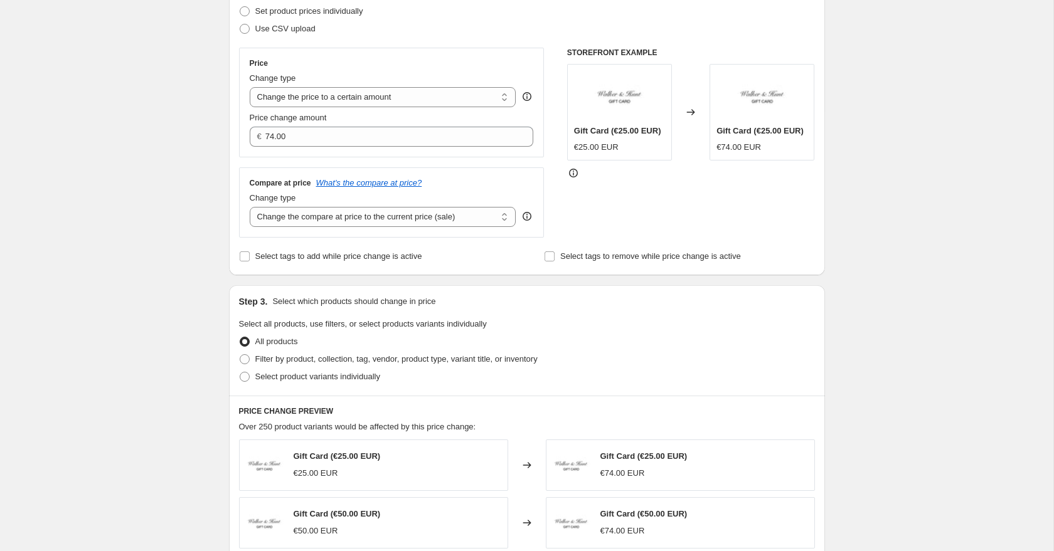
scroll to position [230, 0]
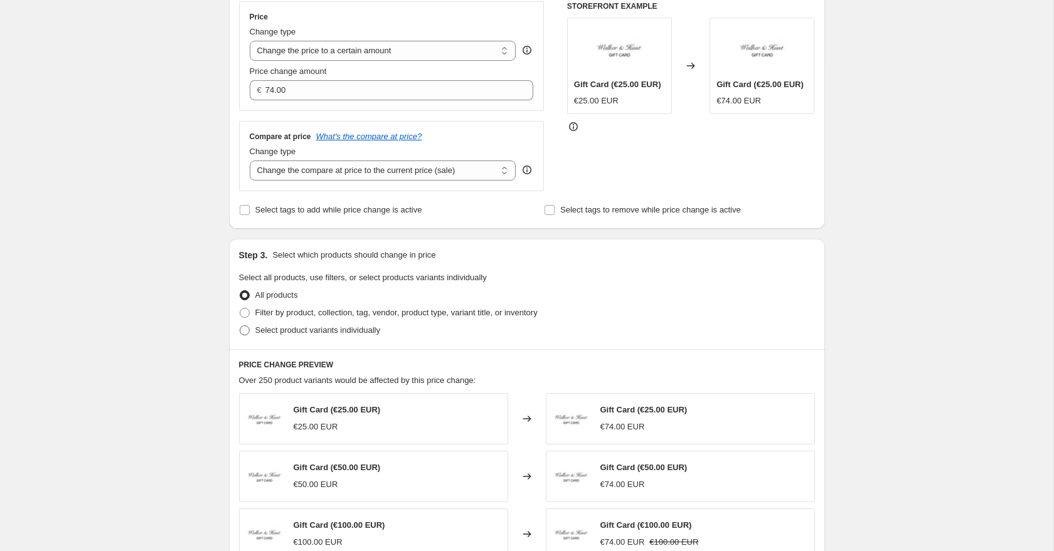
click at [245, 332] on span at bounding box center [245, 330] width 10 height 10
click at [240, 326] on input "Select product variants individually" at bounding box center [240, 325] width 1 height 1
radio input "true"
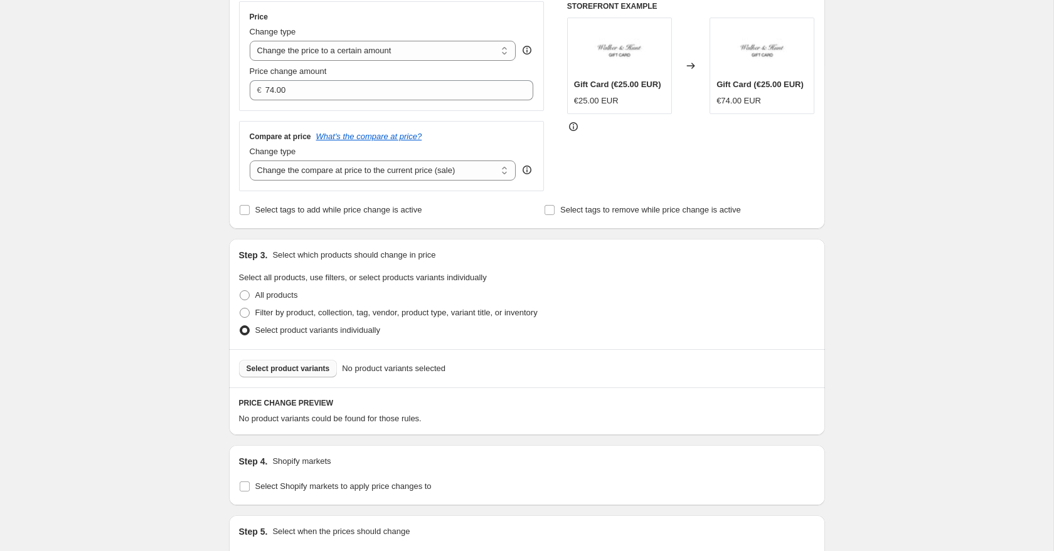
click at [272, 366] on span "Select product variants" at bounding box center [287, 369] width 83 height 10
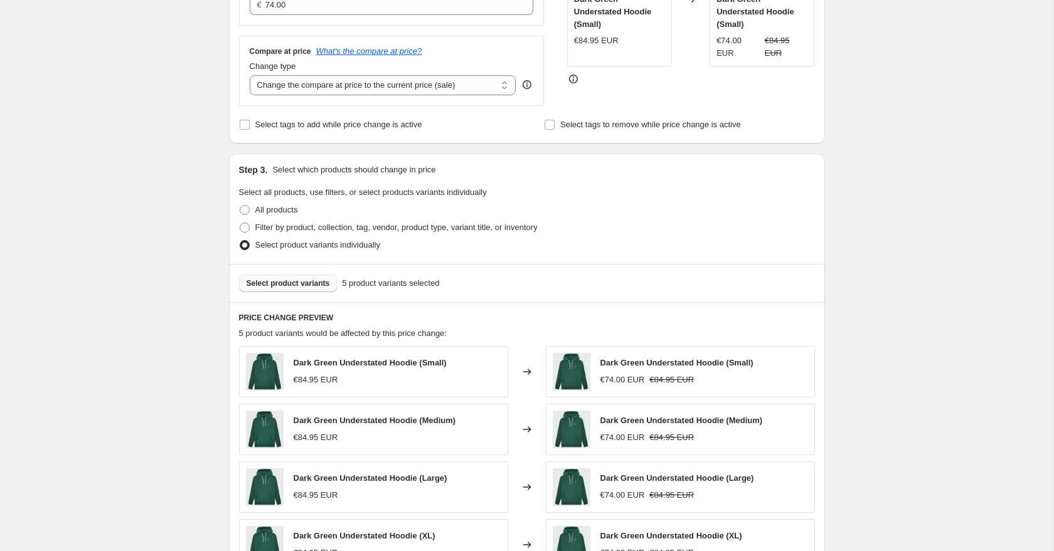
scroll to position [321, 0]
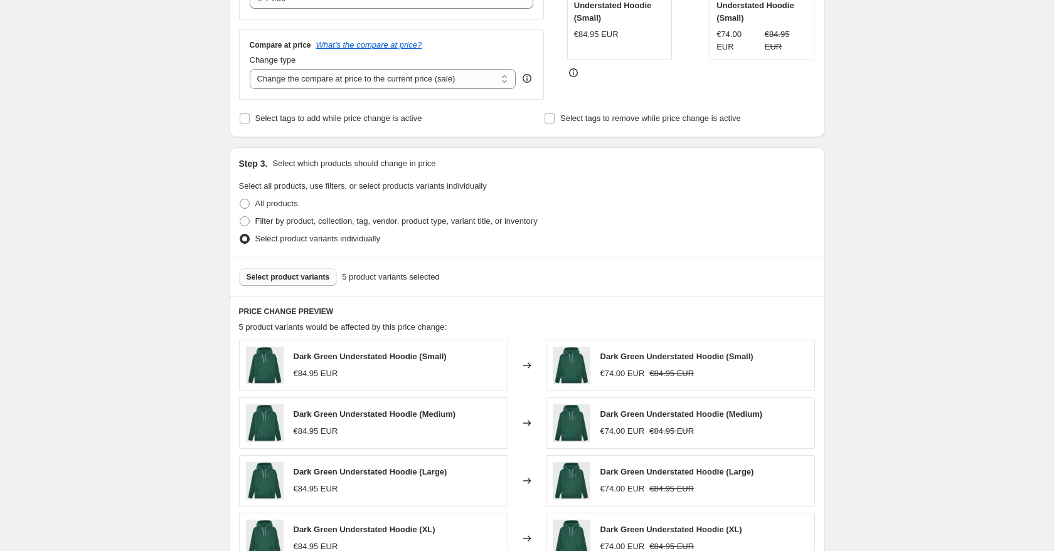
click at [256, 282] on span "Select product variants" at bounding box center [287, 277] width 83 height 10
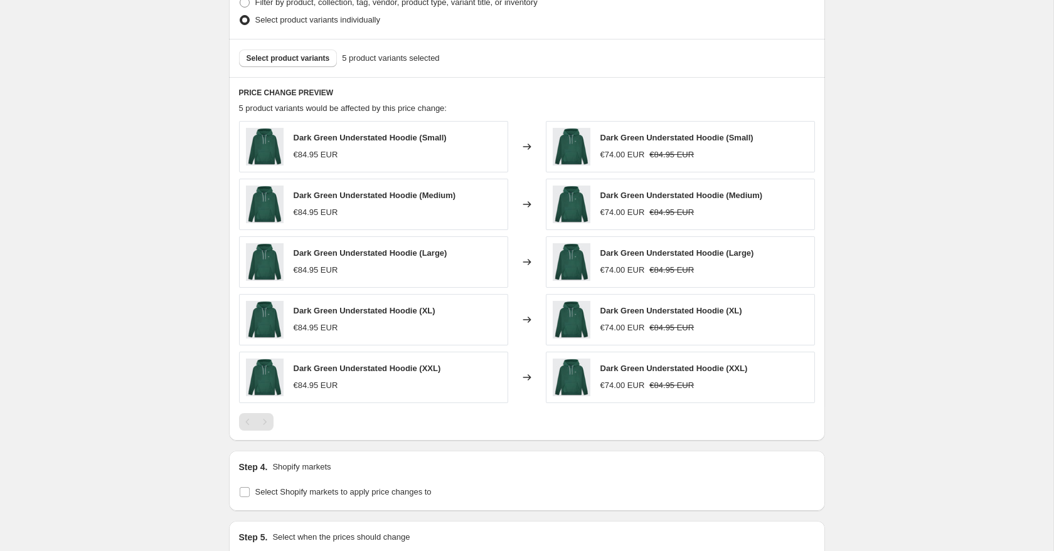
scroll to position [617, 0]
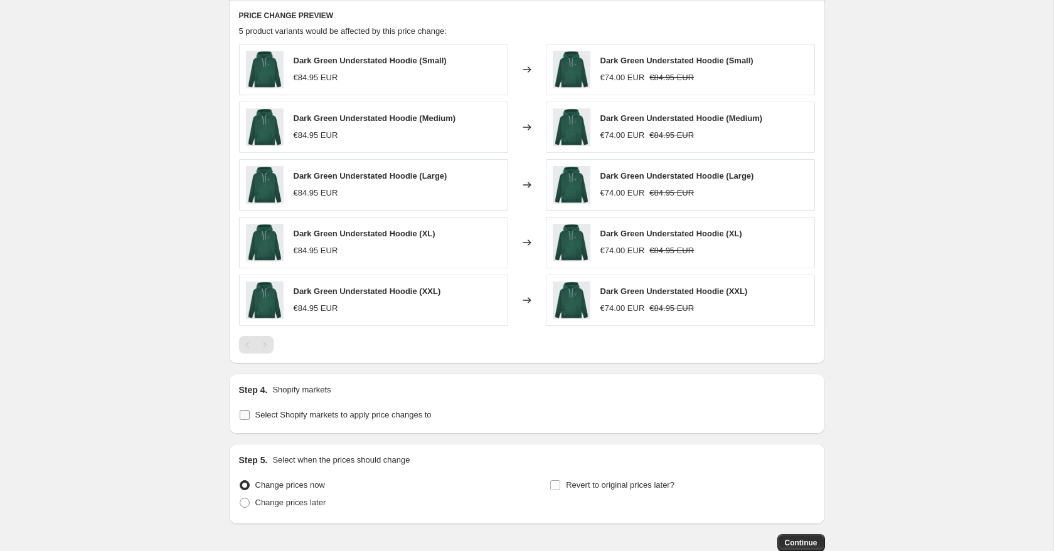
click at [245, 421] on label "Select Shopify markets to apply price changes to" at bounding box center [335, 415] width 193 height 18
click at [245, 420] on input "Select Shopify markets to apply price changes to" at bounding box center [245, 415] width 10 height 10
checkbox input "true"
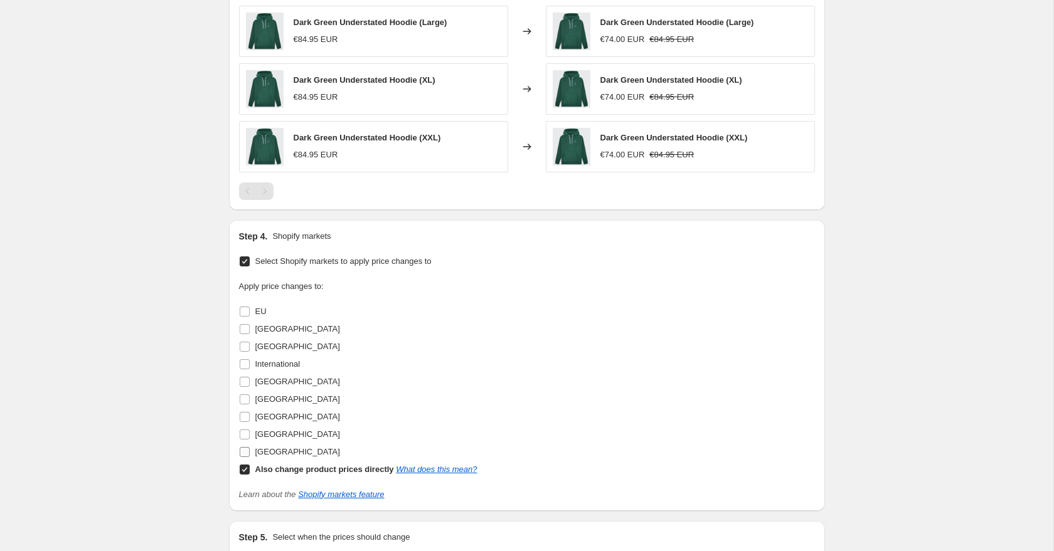
scroll to position [778, 0]
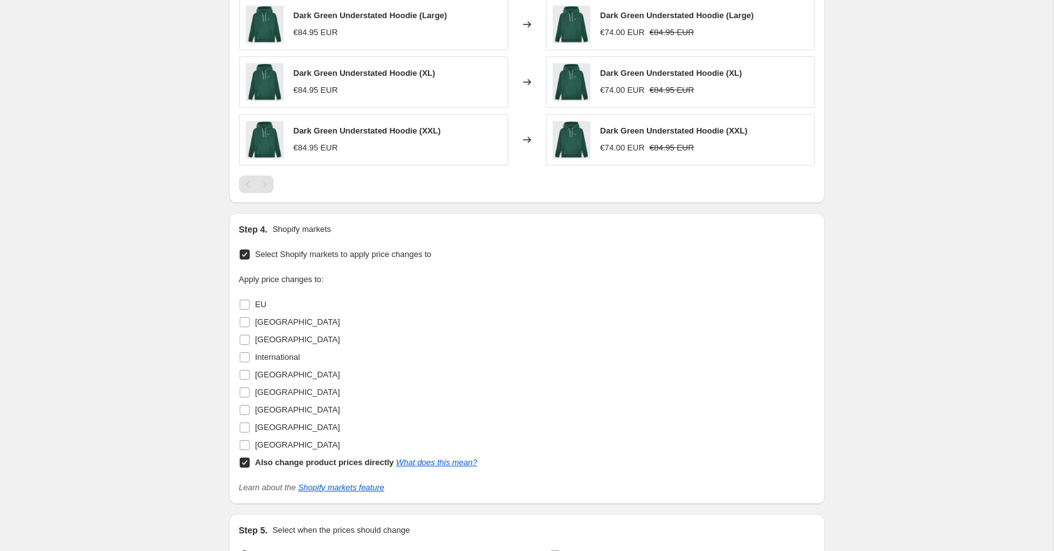
click at [245, 466] on input "Also change product prices directly What does this mean?" at bounding box center [245, 463] width 10 height 10
checkbox input "false"
click at [248, 444] on input "[GEOGRAPHIC_DATA]" at bounding box center [245, 445] width 10 height 10
checkbox input "true"
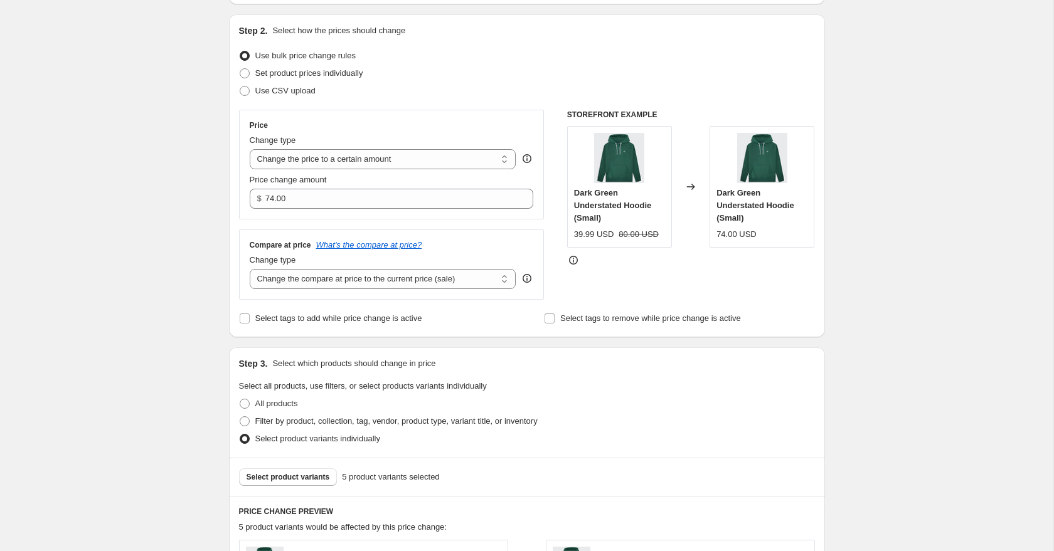
scroll to position [0, 0]
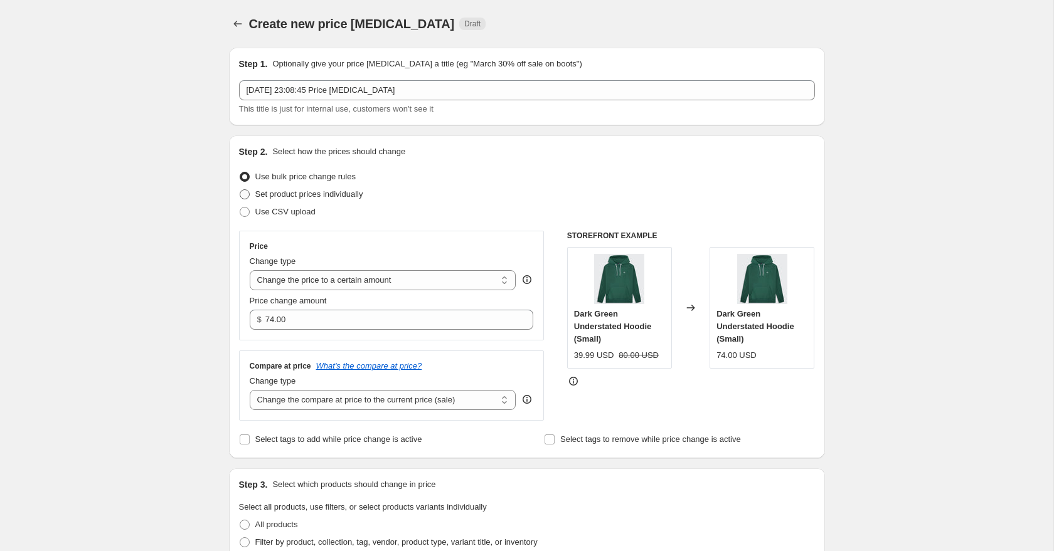
click at [246, 198] on span at bounding box center [245, 194] width 10 height 10
click at [240, 190] on input "Set product prices individually" at bounding box center [240, 189] width 1 height 1
radio input "true"
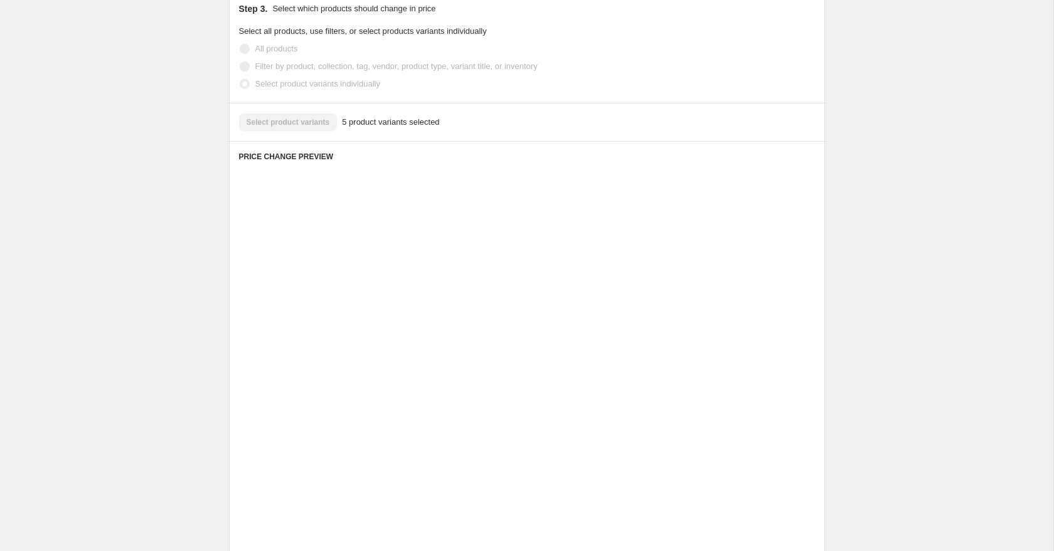
scroll to position [277, 0]
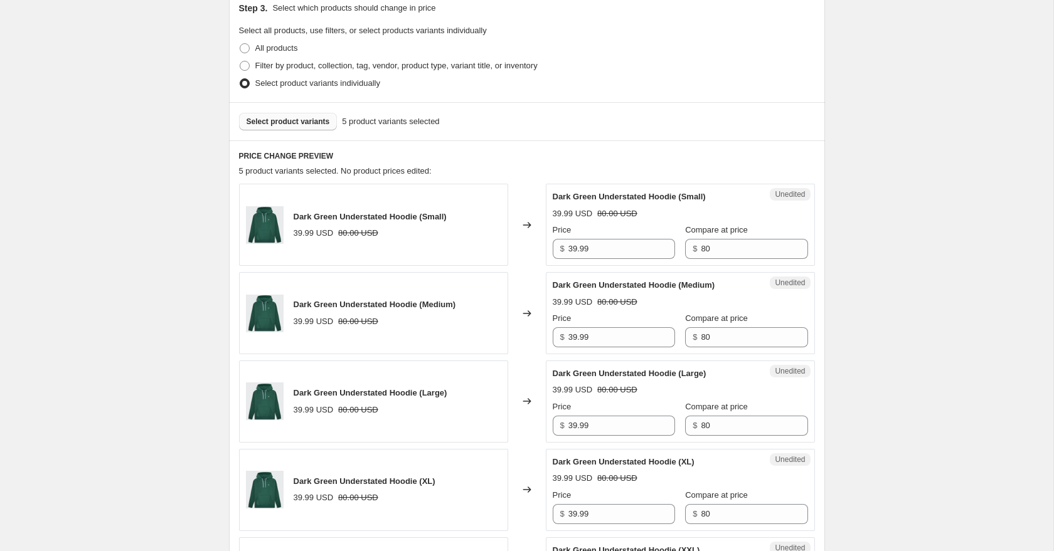
click at [287, 124] on span "Select product variants" at bounding box center [287, 122] width 83 height 10
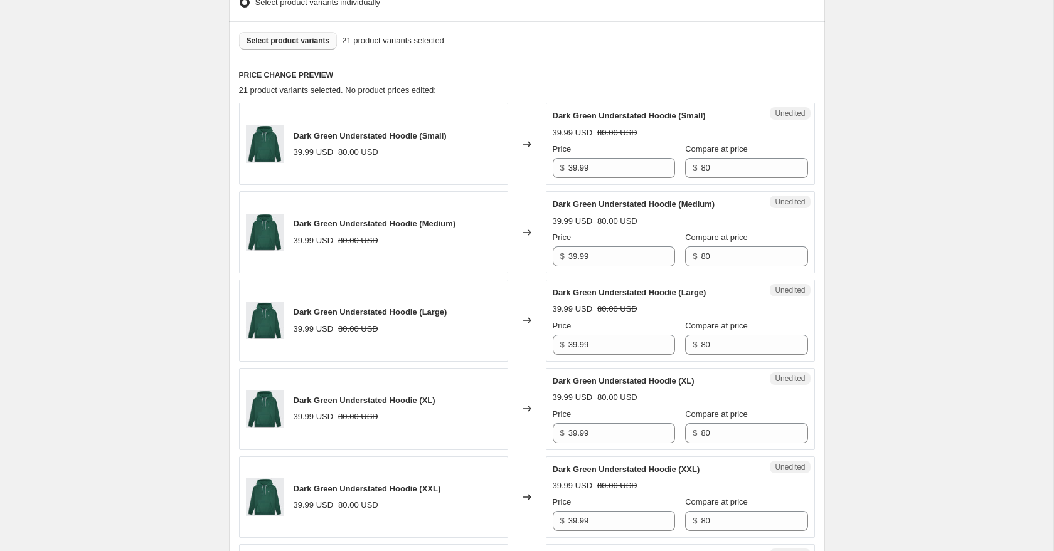
scroll to position [364, 0]
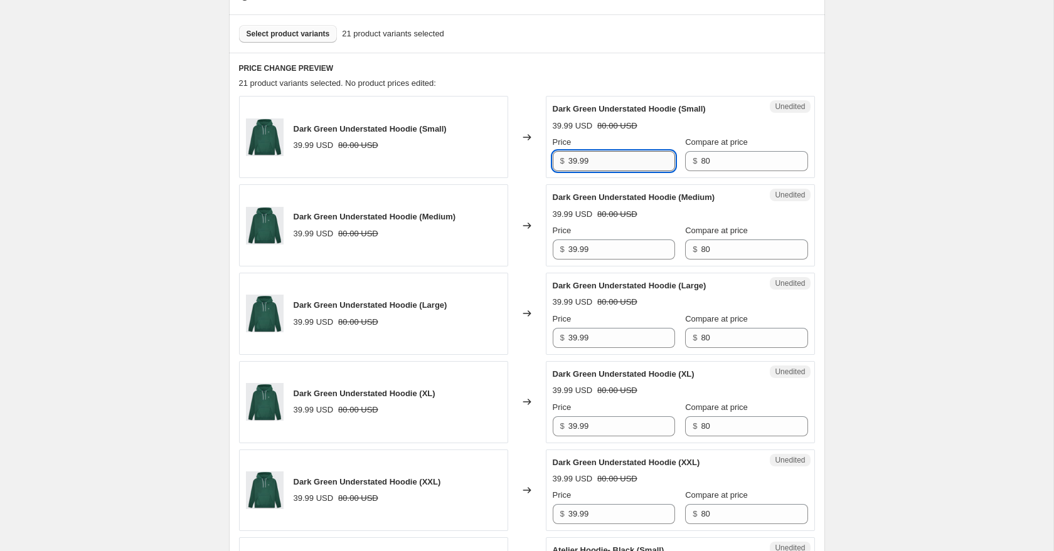
drag, startPoint x: 619, startPoint y: 162, endPoint x: 573, endPoint y: 160, distance: 46.4
click at [575, 161] on input "39.99" at bounding box center [621, 161] width 107 height 20
drag, startPoint x: 719, startPoint y: 167, endPoint x: 665, endPoint y: 157, distance: 55.5
click at [665, 158] on div "Price $ 39.99 Compare at price $ 80" at bounding box center [679, 153] width 255 height 35
drag, startPoint x: 598, startPoint y: 166, endPoint x: 522, endPoint y: 156, distance: 77.1
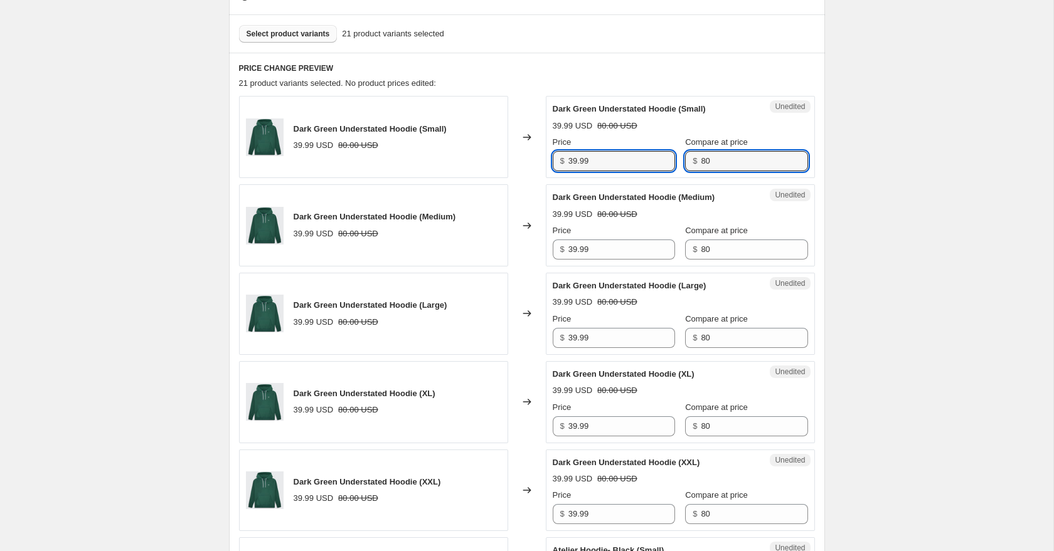
click at [527, 157] on div "Dark Green Understated Hoodie (Small) 39.99 USD 80.00 USD Changed to Unedited D…" at bounding box center [527, 137] width 576 height 82
drag, startPoint x: 608, startPoint y: 163, endPoint x: 561, endPoint y: 163, distance: 47.7
click at [561, 163] on div "$ 104.95" at bounding box center [613, 161] width 122 height 20
type input "104.95"
drag, startPoint x: 714, startPoint y: 161, endPoint x: 672, endPoint y: 157, distance: 41.6
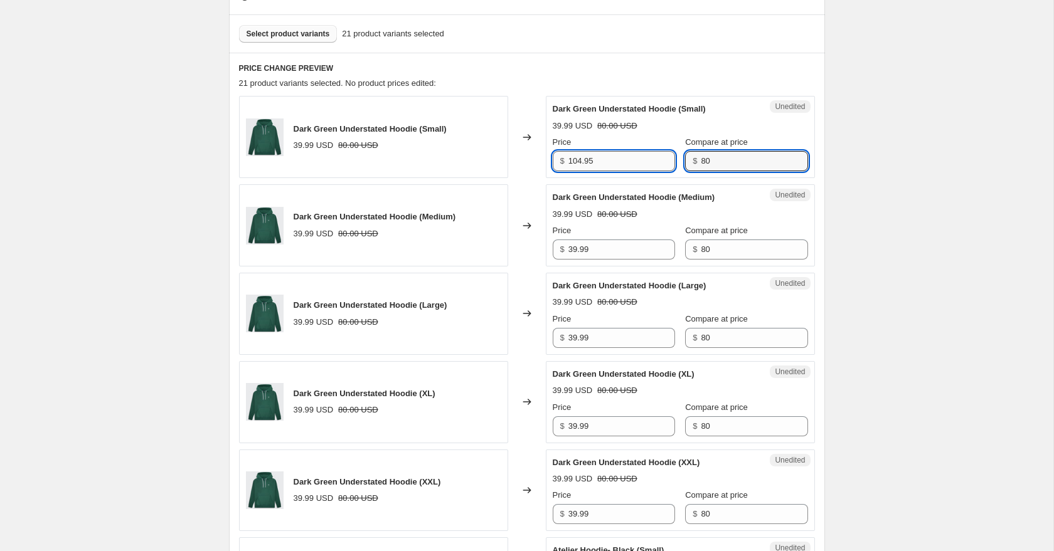
click at [679, 157] on div "Price $ 104.95 Compare at price $ 80" at bounding box center [679, 153] width 255 height 35
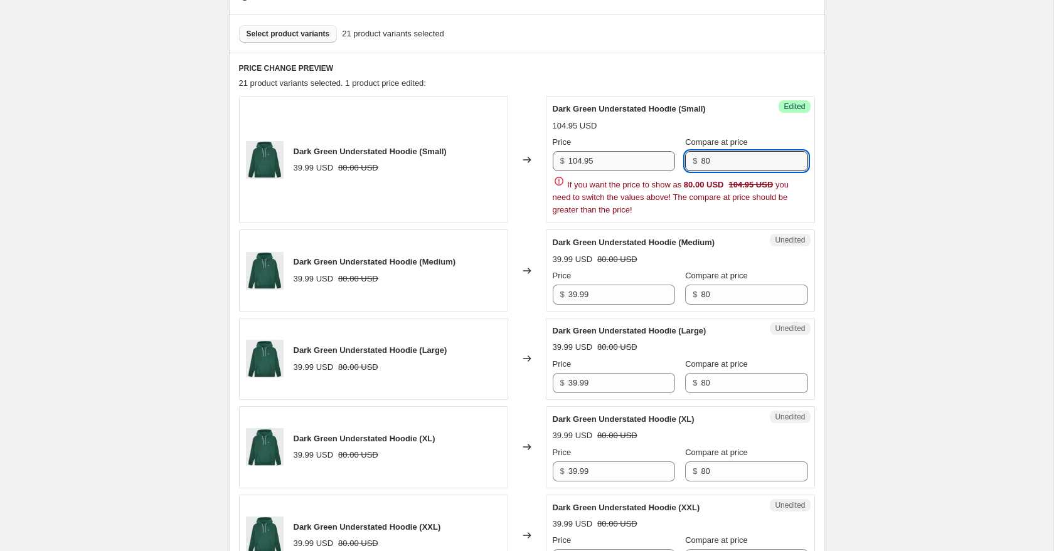
paste input "104.95"
type input "104.95"
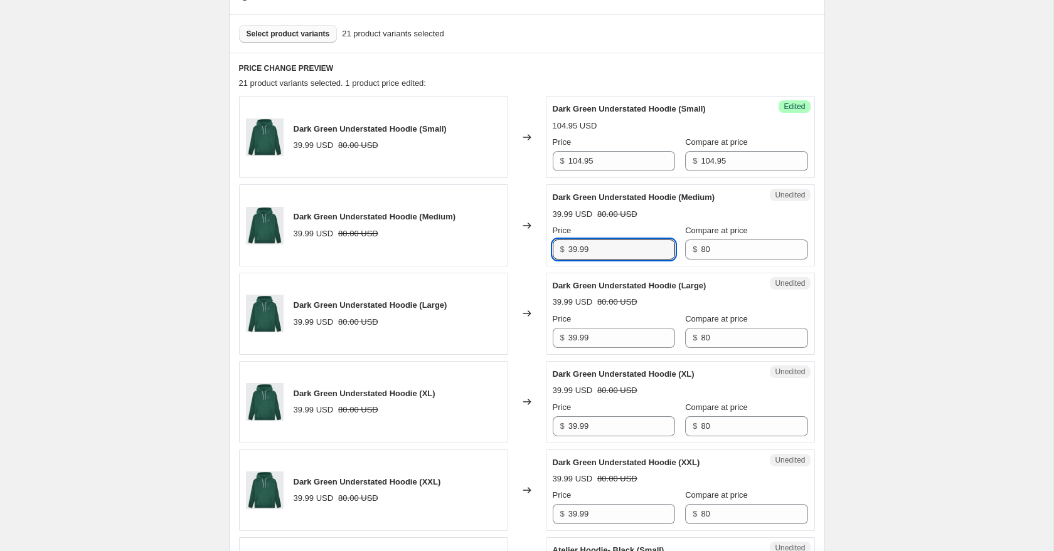
drag, startPoint x: 608, startPoint y: 293, endPoint x: 551, endPoint y: 243, distance: 76.0
click at [552, 243] on div "$ 39.99" at bounding box center [613, 250] width 122 height 20
paste input "104.95"
type input "104.95"
drag, startPoint x: 717, startPoint y: 248, endPoint x: 662, endPoint y: 245, distance: 55.3
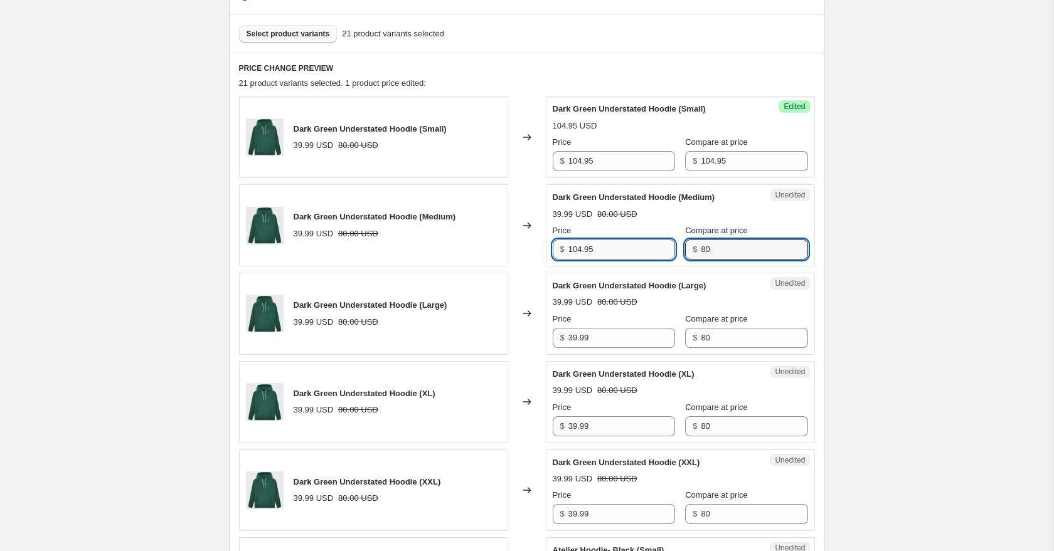
click at [666, 245] on div "Price $ 104.95 Compare at price $ 80" at bounding box center [679, 242] width 255 height 35
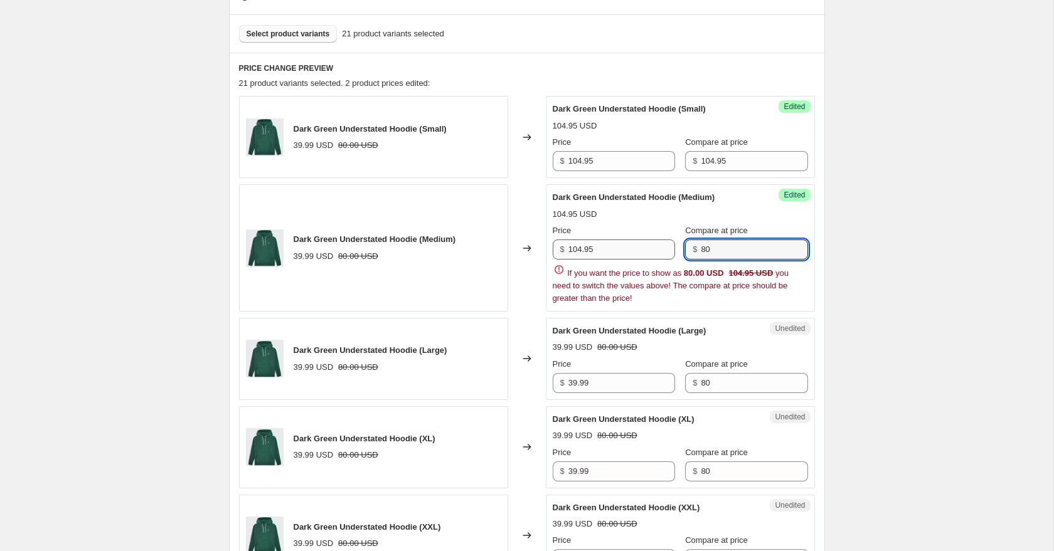
paste input "104.95"
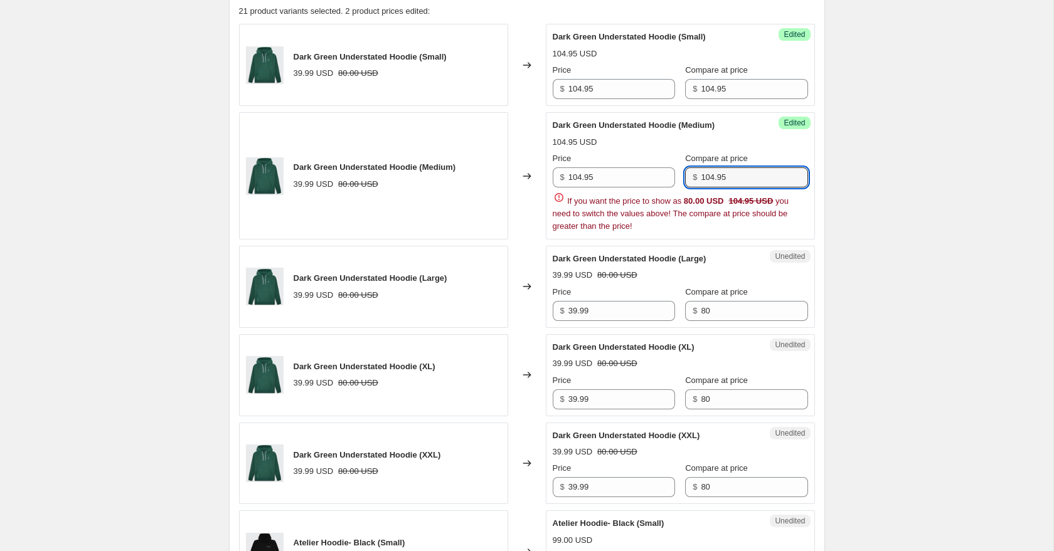
scroll to position [440, 0]
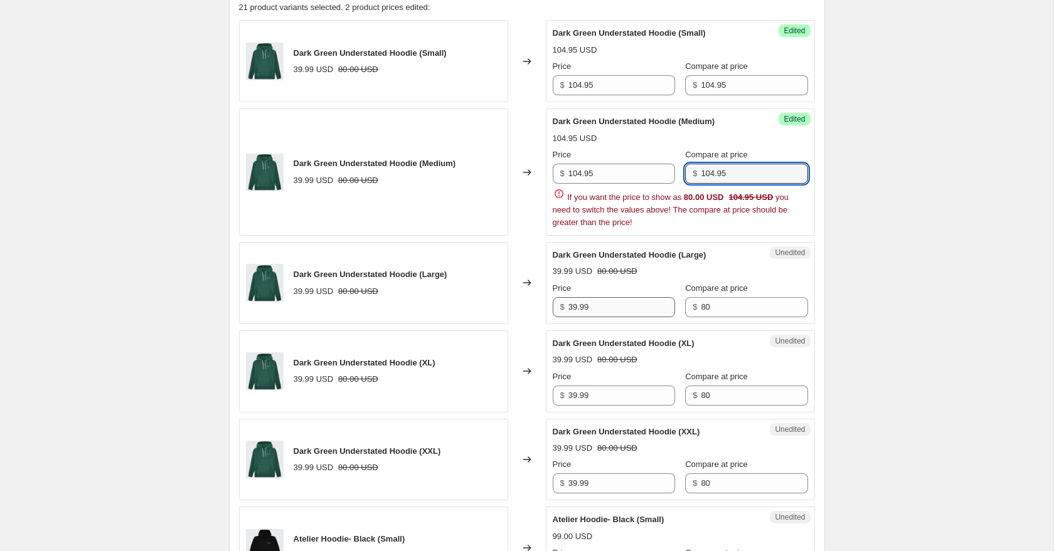
type input "104.95"
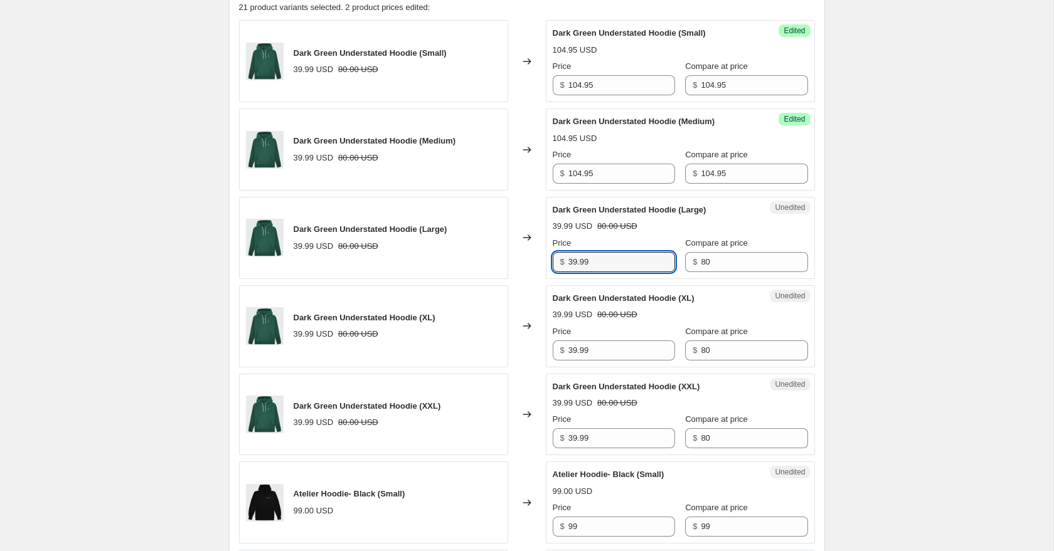
drag, startPoint x: 618, startPoint y: 302, endPoint x: 549, endPoint y: 260, distance: 80.8
click at [549, 260] on div "Unedited Dark Green Understated Hoodie (Large) 39.99 USD 80.00 USD Price $ 39.9…" at bounding box center [680, 238] width 269 height 82
paste input "104.95"
type input "104.95"
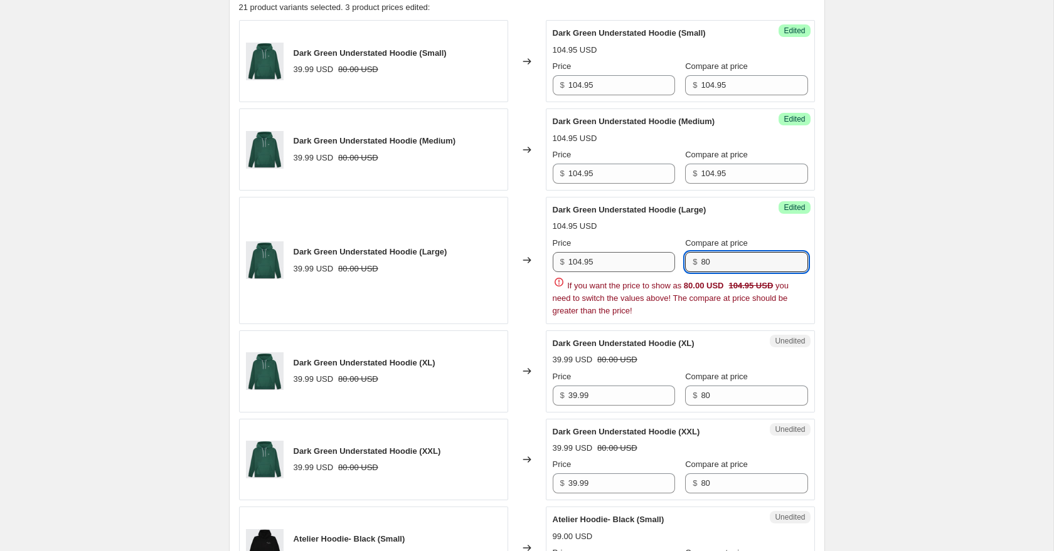
drag, startPoint x: 728, startPoint y: 265, endPoint x: 665, endPoint y: 255, distance: 64.1
click at [665, 255] on div "Price $ 104.95 Compare at price $ 80" at bounding box center [679, 254] width 255 height 35
paste input "104.95"
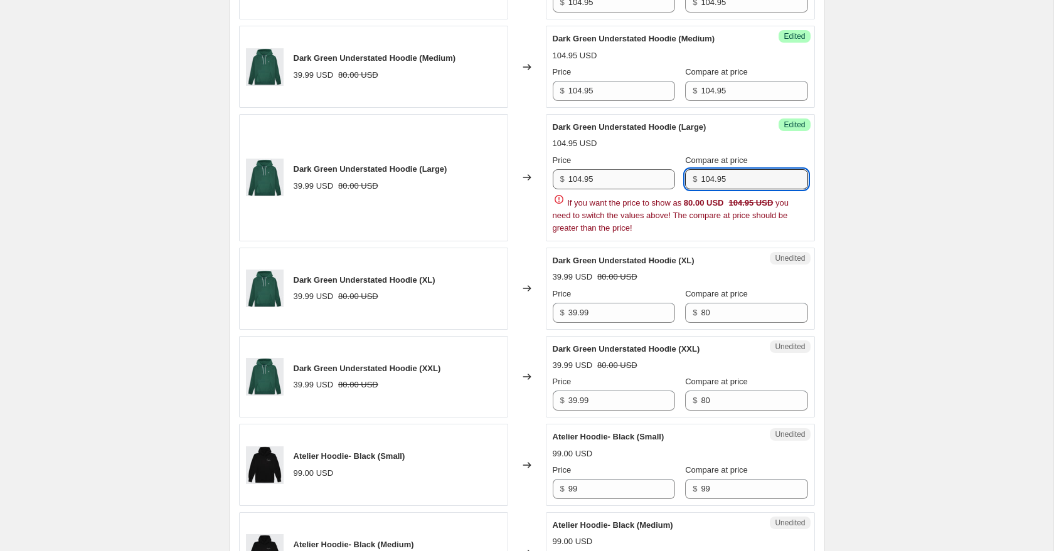
scroll to position [553, 0]
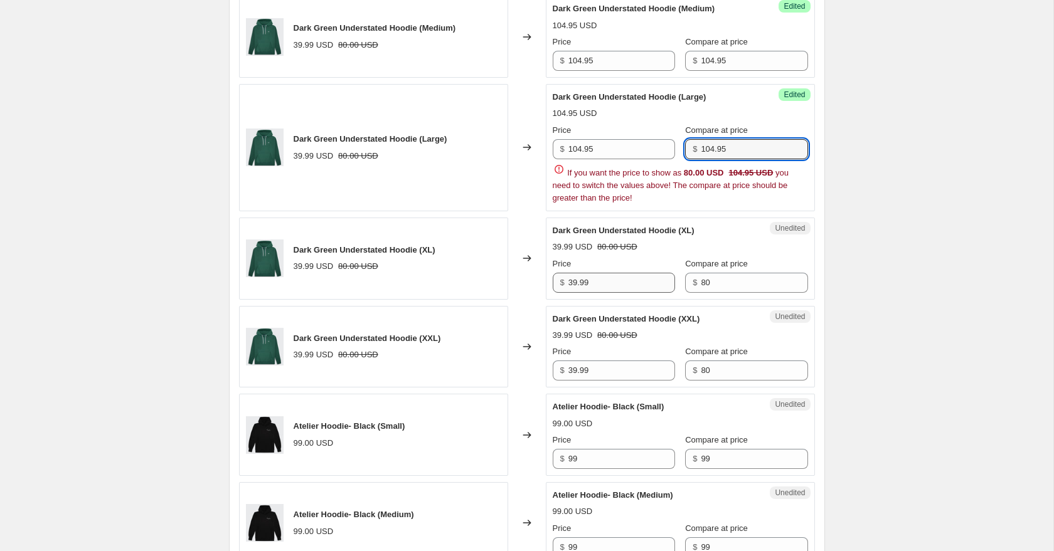
type input "104.95"
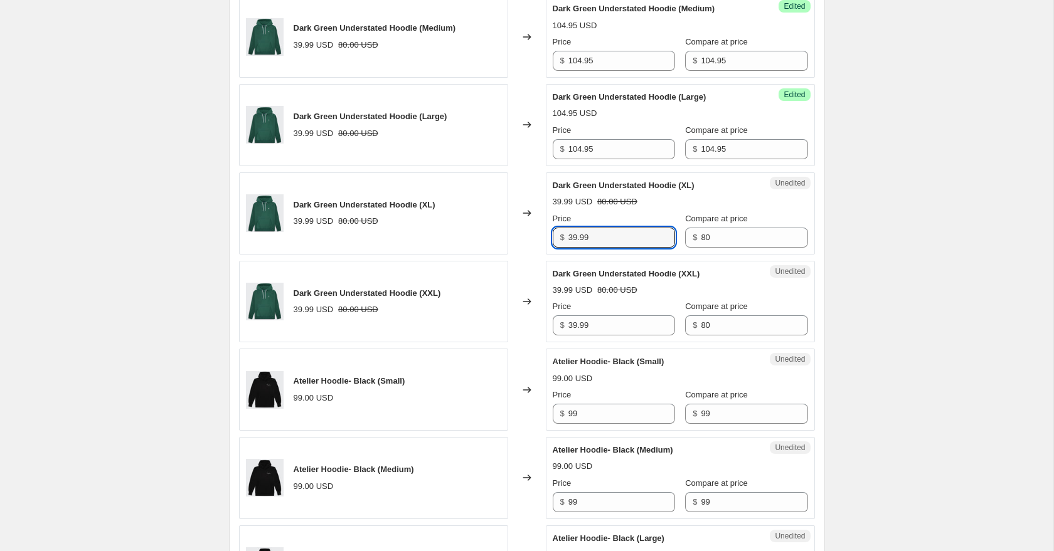
drag, startPoint x: 608, startPoint y: 284, endPoint x: 544, endPoint y: 226, distance: 86.1
click at [544, 226] on div "Dark Green Understated Hoodie (XL) 39.99 USD 80.00 USD Changed to Unedited Dark…" at bounding box center [527, 213] width 576 height 82
paste input "104.95"
type input "104.95"
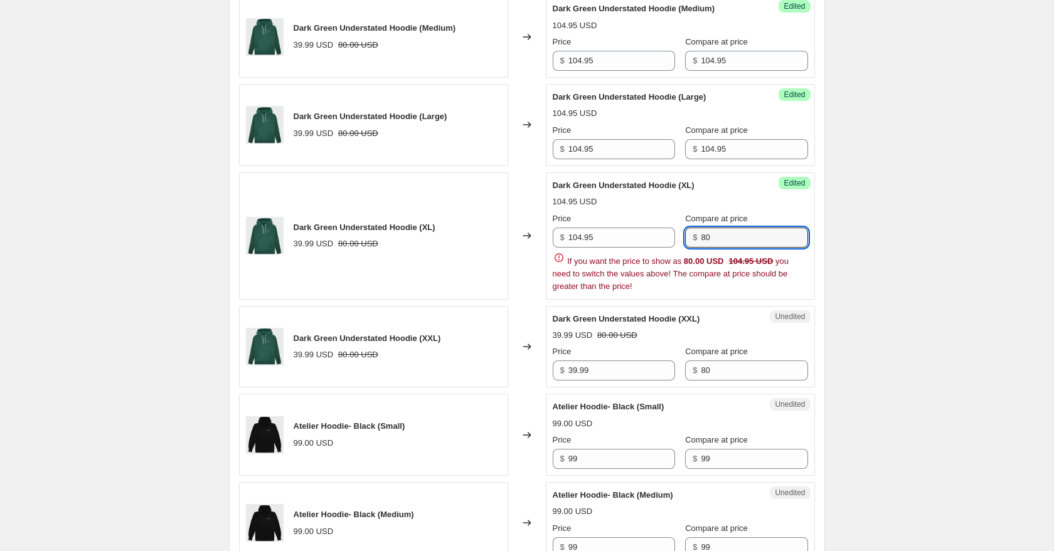
paste input "104.95"
type input "104.95"
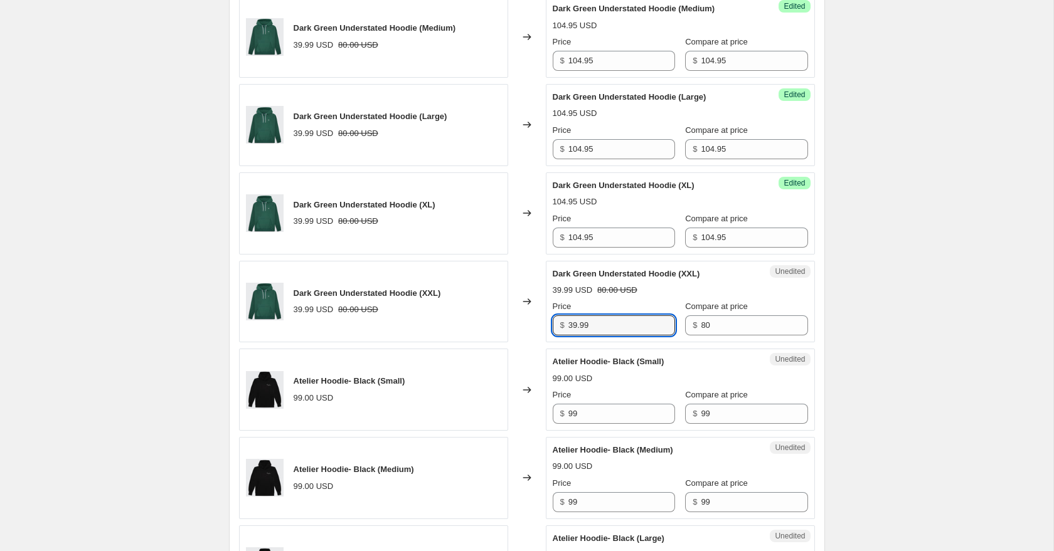
drag, startPoint x: 601, startPoint y: 369, endPoint x: 549, endPoint y: 324, distance: 68.9
click at [549, 324] on div "Unedited Dark Green Understated Hoodie (XXL) 39.99 USD 80.00 USD Price $ 39.99 …" at bounding box center [680, 302] width 269 height 82
paste input "104.95"
type input "104.95"
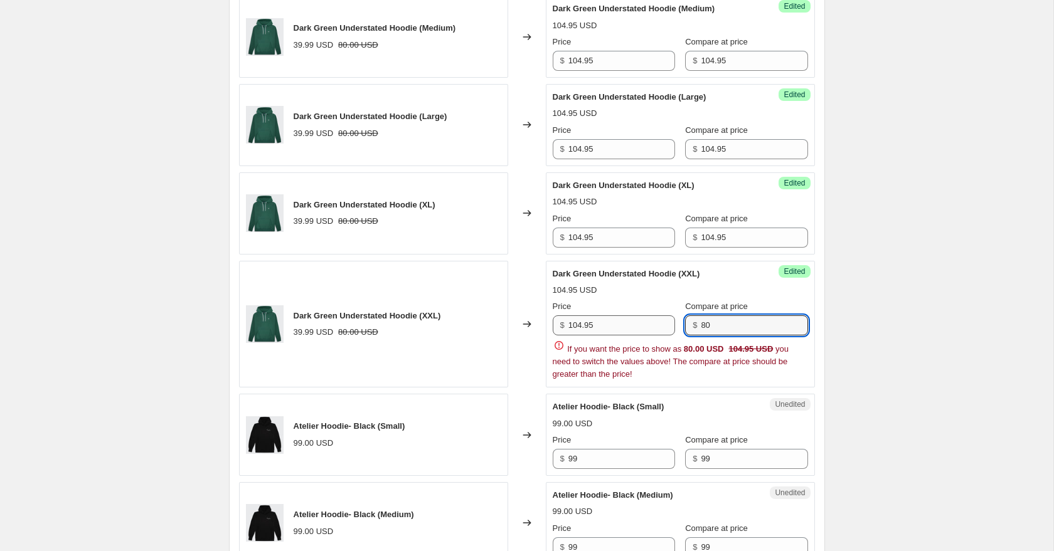
drag, startPoint x: 725, startPoint y: 329, endPoint x: 665, endPoint y: 316, distance: 61.0
click at [665, 316] on div "Price $ 104.95 Compare at price $ 80" at bounding box center [679, 317] width 255 height 35
paste input "104.95"
type input "104.95"
click at [813, 312] on div "Success Edited Dark Green Understated Hoodie (XXL) 104.95 USD Price $ 104.95 Co…" at bounding box center [680, 324] width 269 height 127
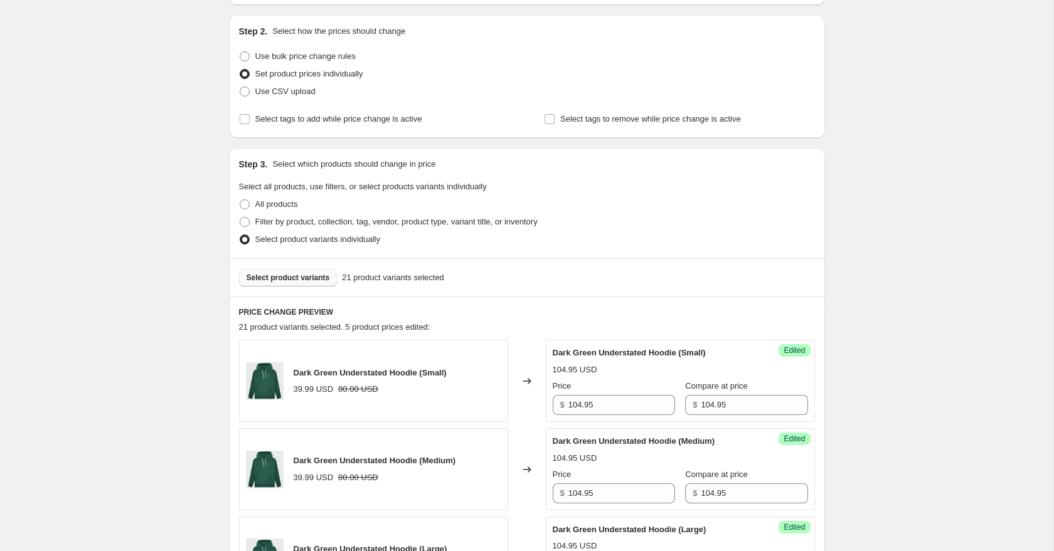
scroll to position [0, 0]
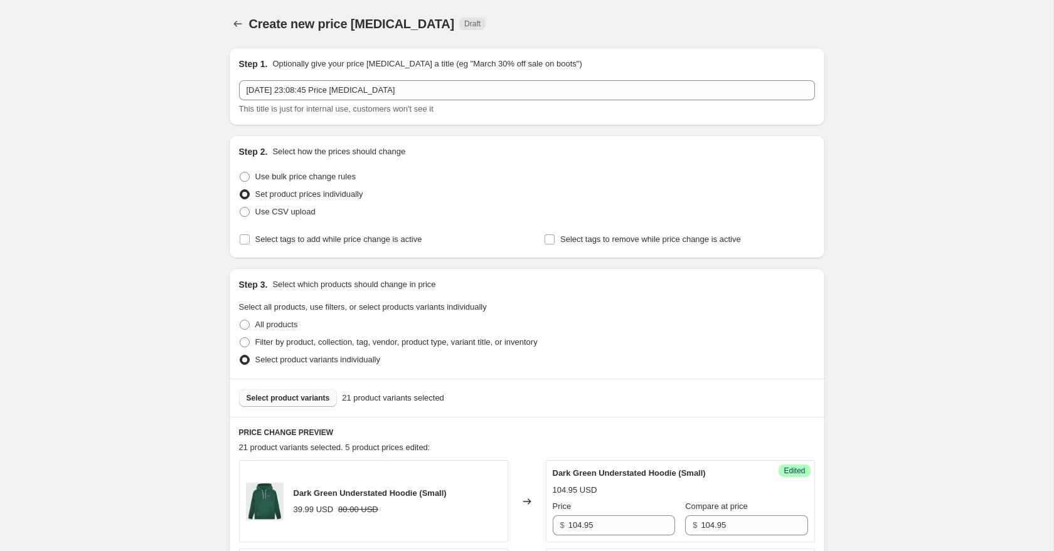
click at [292, 393] on span "Select product variants" at bounding box center [287, 398] width 83 height 10
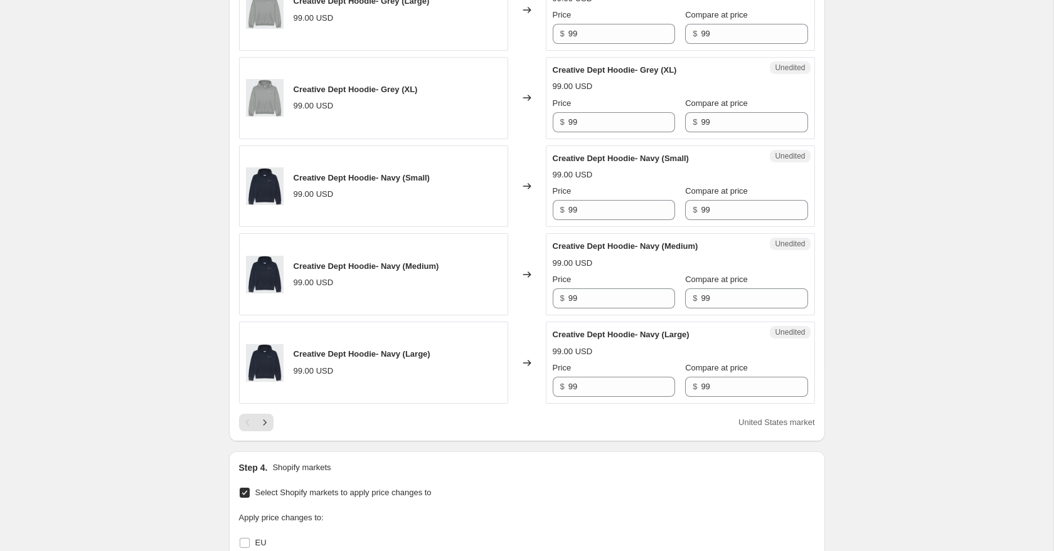
scroll to position [1826, 0]
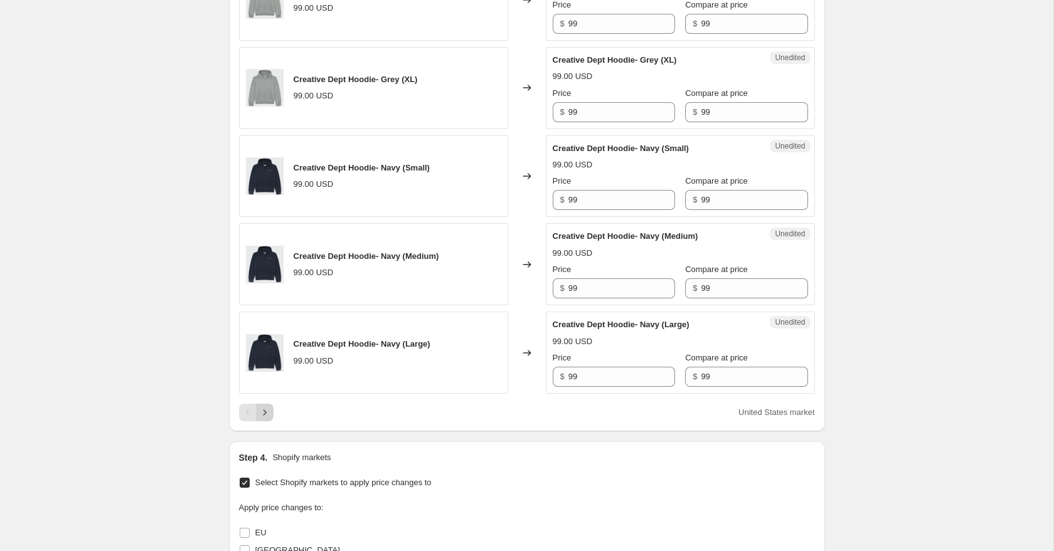
click at [268, 416] on icon "Next" at bounding box center [264, 412] width 13 height 13
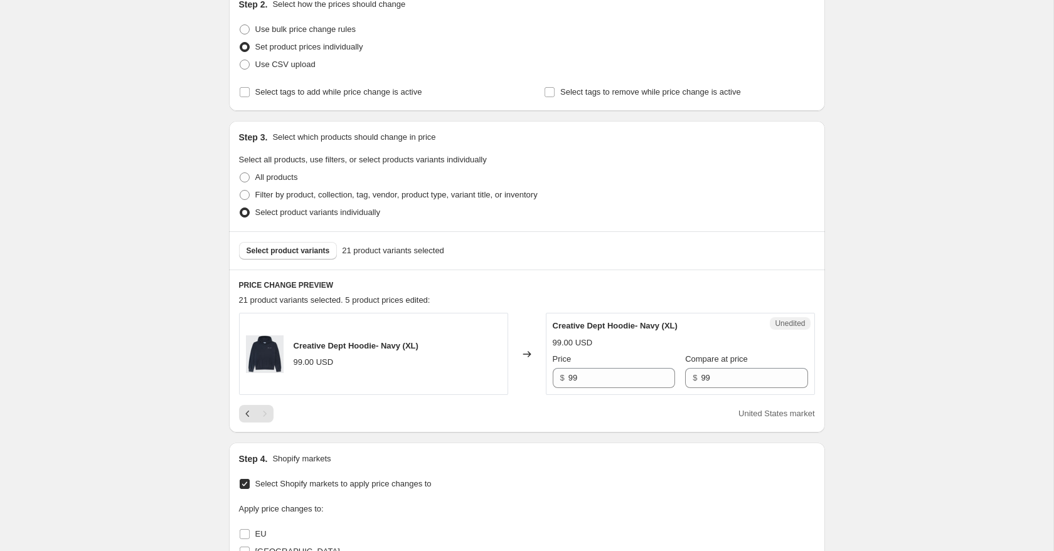
scroll to position [149, 0]
click at [249, 415] on icon "Previous" at bounding box center [247, 412] width 13 height 13
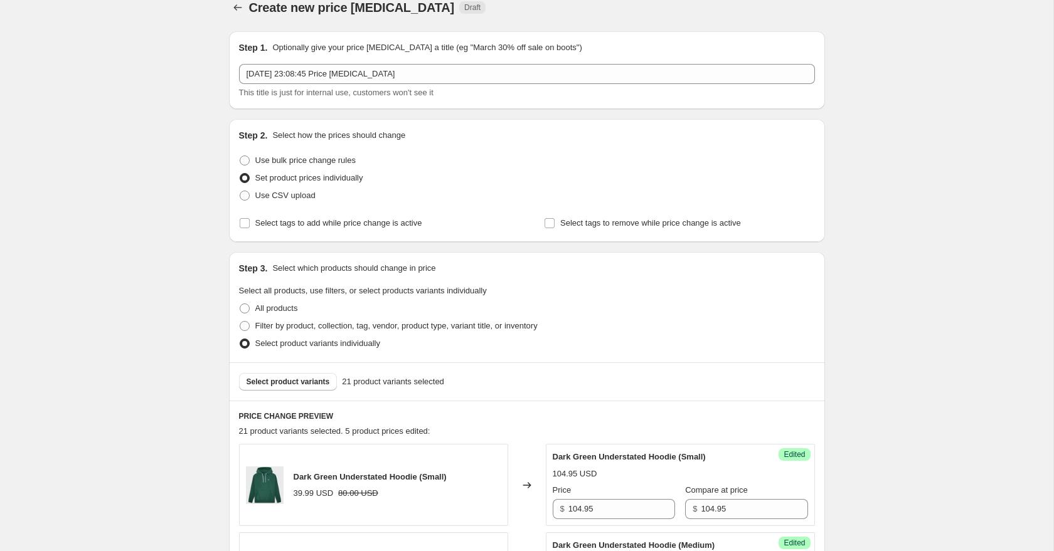
scroll to position [0, 0]
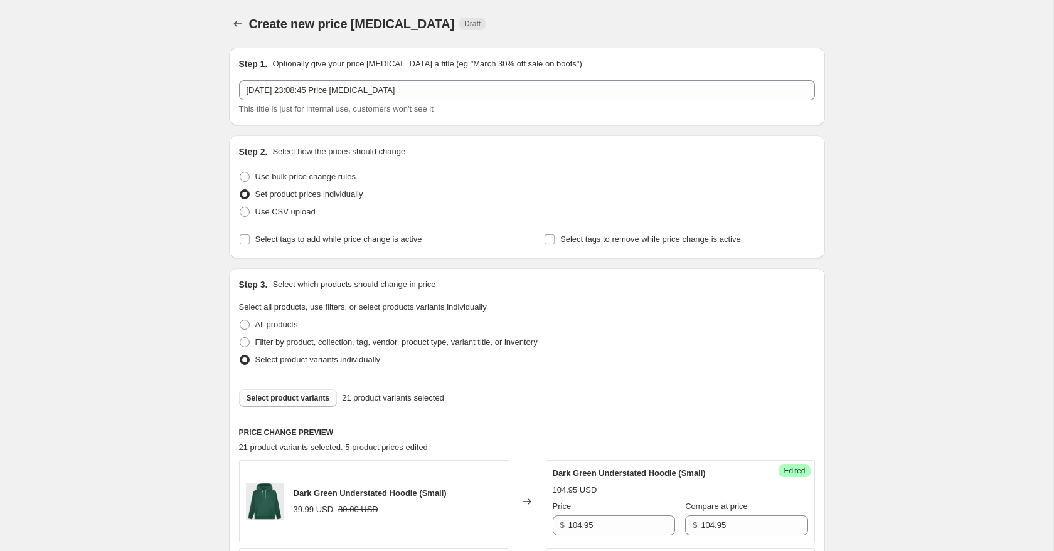
click at [294, 401] on span "Select product variants" at bounding box center [287, 398] width 83 height 10
click at [297, 393] on span "Select product variants" at bounding box center [287, 398] width 83 height 10
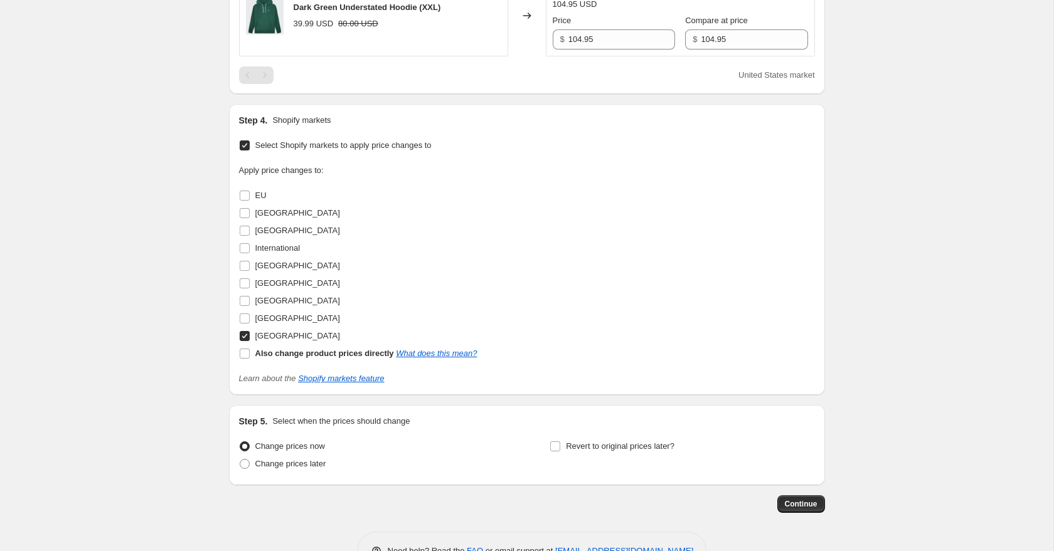
scroll to position [877, 0]
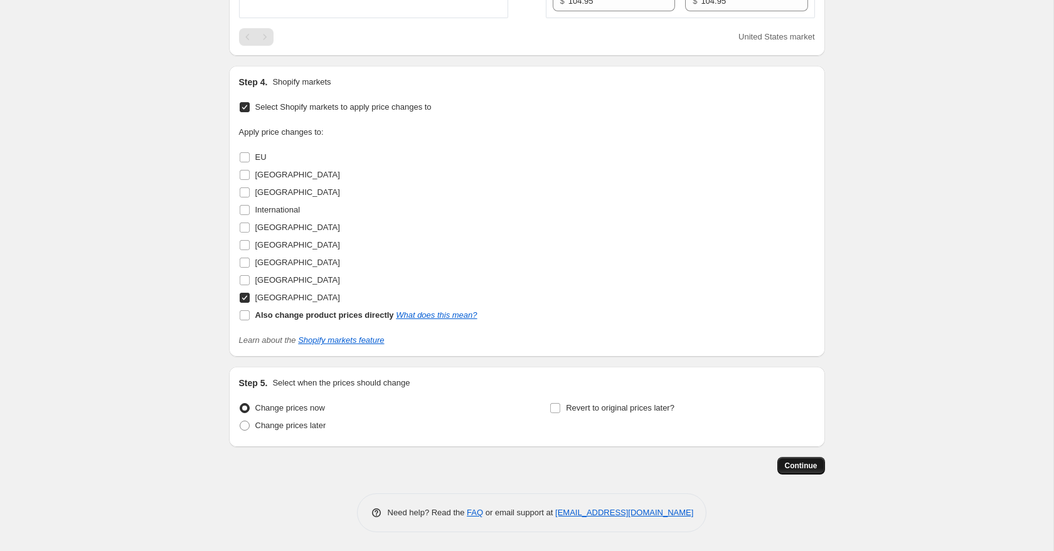
click at [805, 467] on span "Continue" at bounding box center [801, 466] width 33 height 10
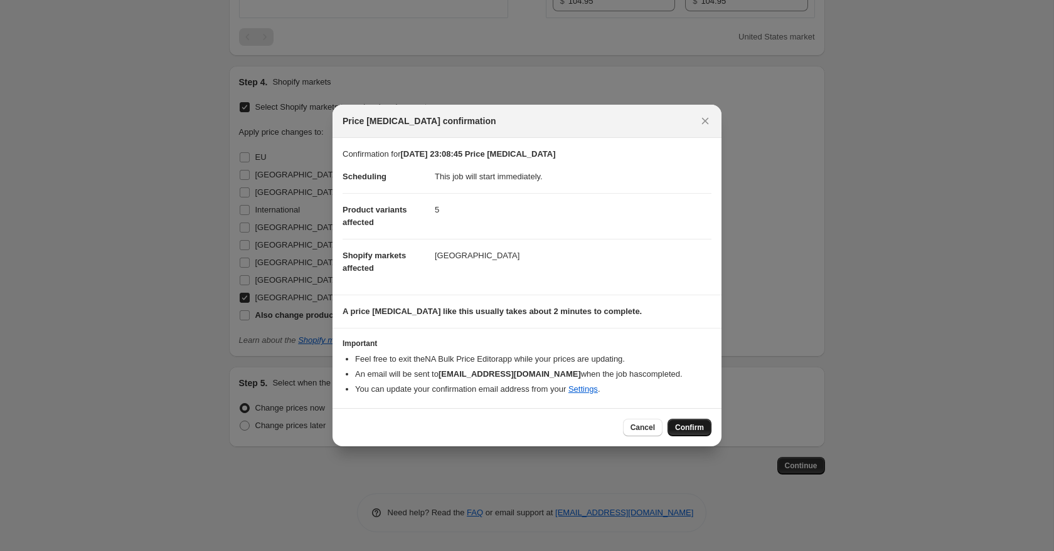
click at [693, 431] on span "Confirm" at bounding box center [689, 428] width 29 height 10
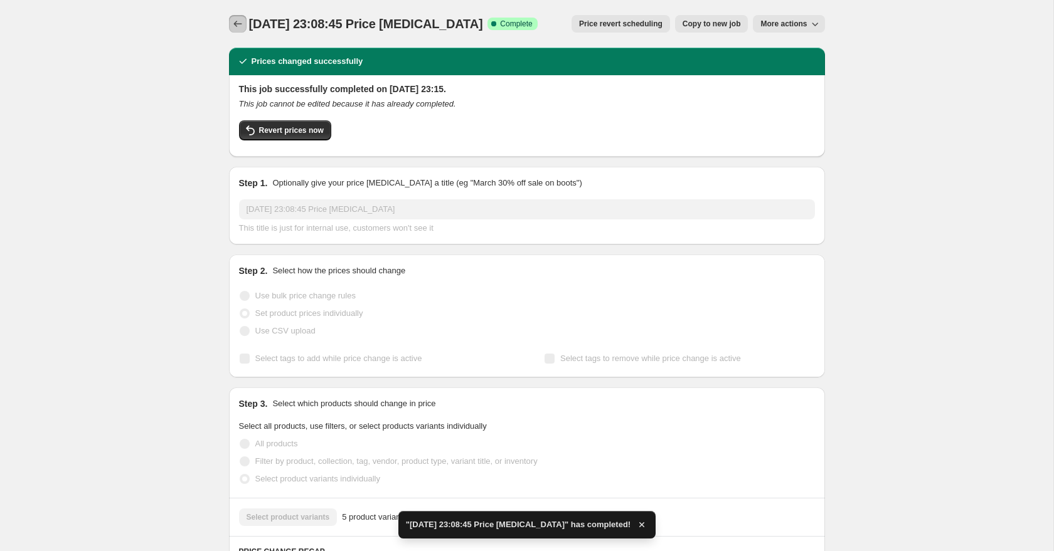
click at [235, 23] on icon "Price change jobs" at bounding box center [237, 24] width 13 height 13
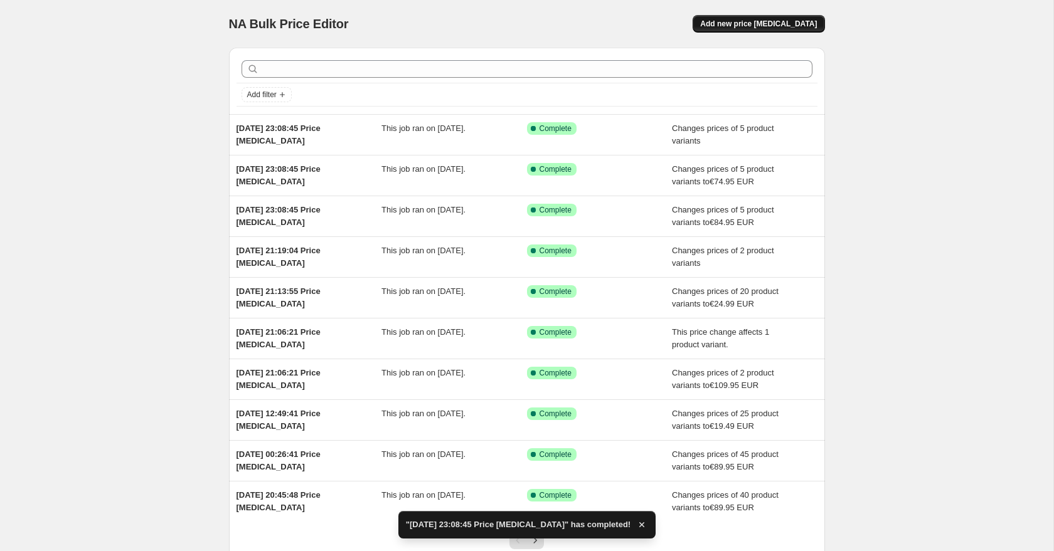
click at [751, 25] on span "Add new price [MEDICAL_DATA]" at bounding box center [758, 24] width 117 height 10
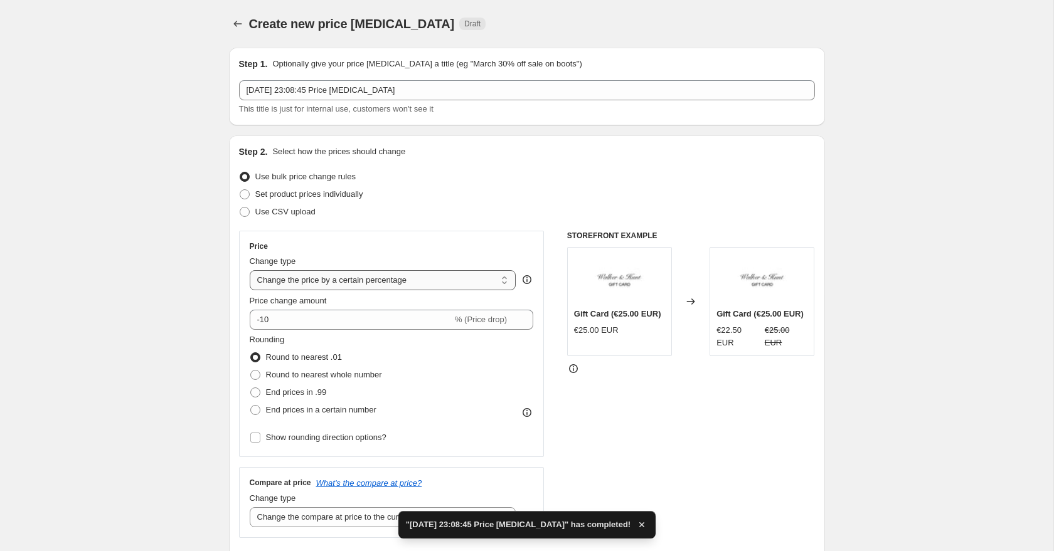
click at [358, 275] on select "Change the price to a certain amount Change the price by a certain amount Chang…" at bounding box center [383, 280] width 267 height 20
select select "to"
click at [250, 270] on select "Change the price to a certain amount Change the price by a certain amount Chang…" at bounding box center [383, 280] width 267 height 20
type input "80.00"
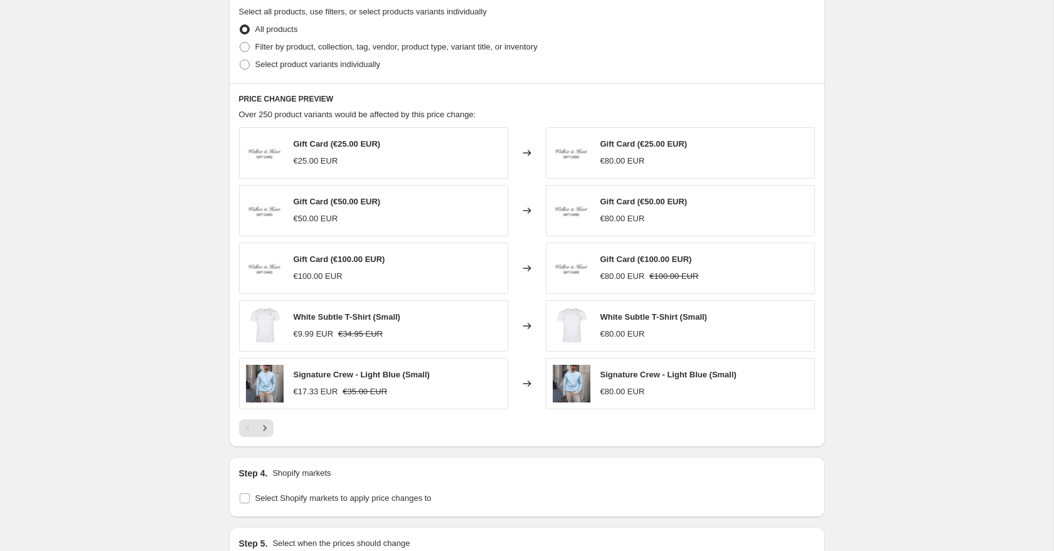
scroll to position [656, 0]
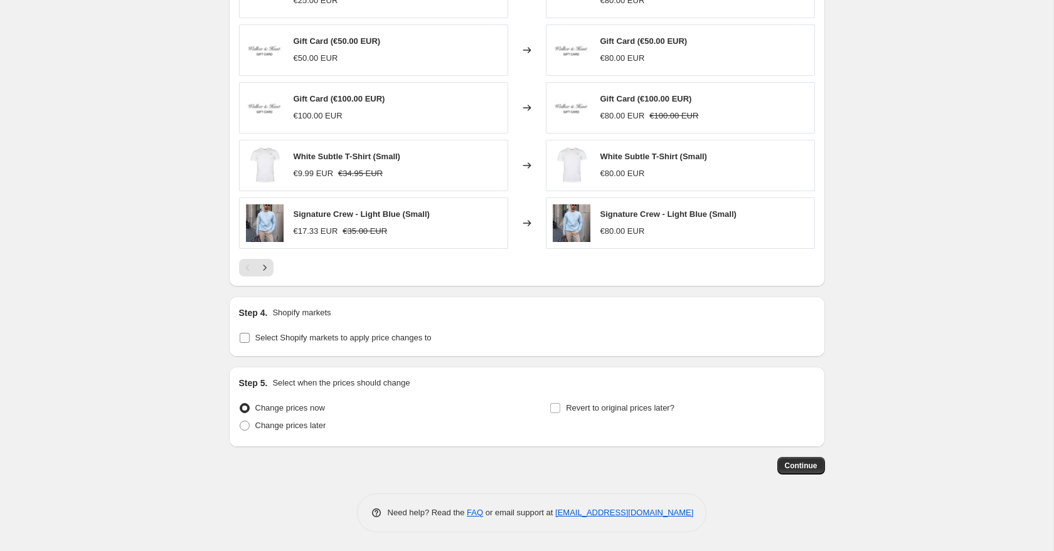
click at [248, 340] on input "Select Shopify markets to apply price changes to" at bounding box center [245, 338] width 10 height 10
checkbox input "true"
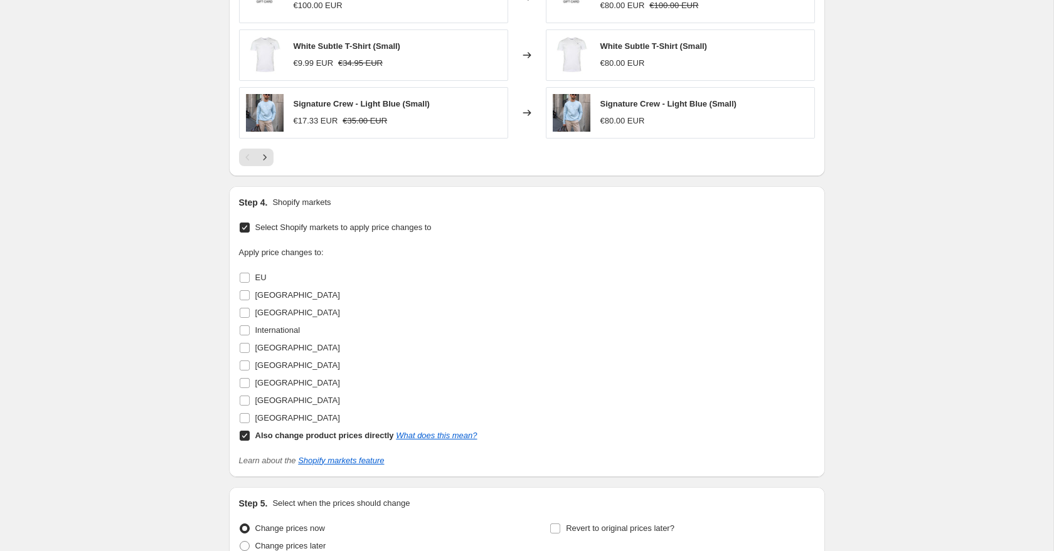
scroll to position [805, 0]
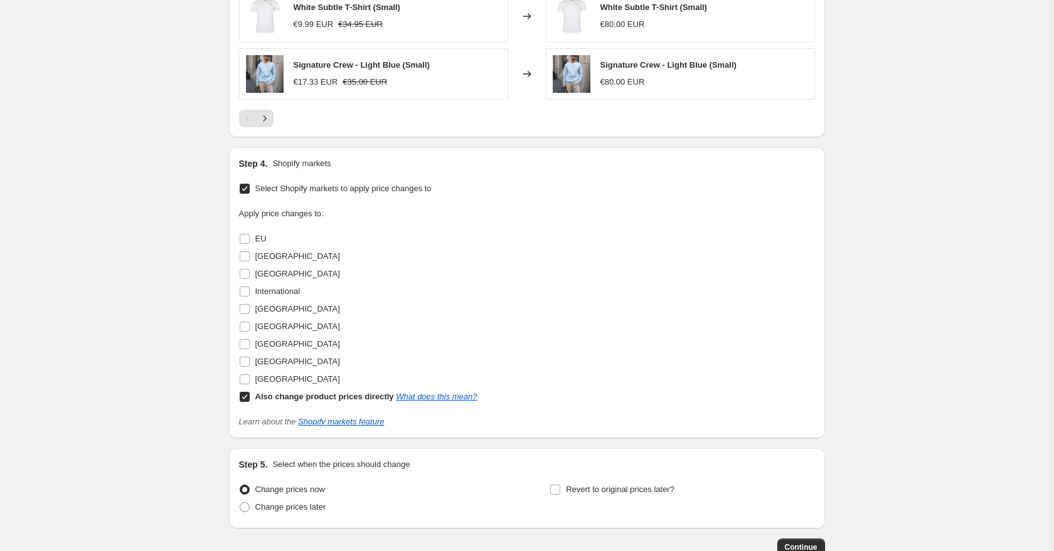
click at [245, 394] on input "Also change product prices directly What does this mean?" at bounding box center [245, 397] width 10 height 10
checkbox input "false"
click at [243, 378] on input "[GEOGRAPHIC_DATA]" at bounding box center [245, 379] width 10 height 10
checkbox input "true"
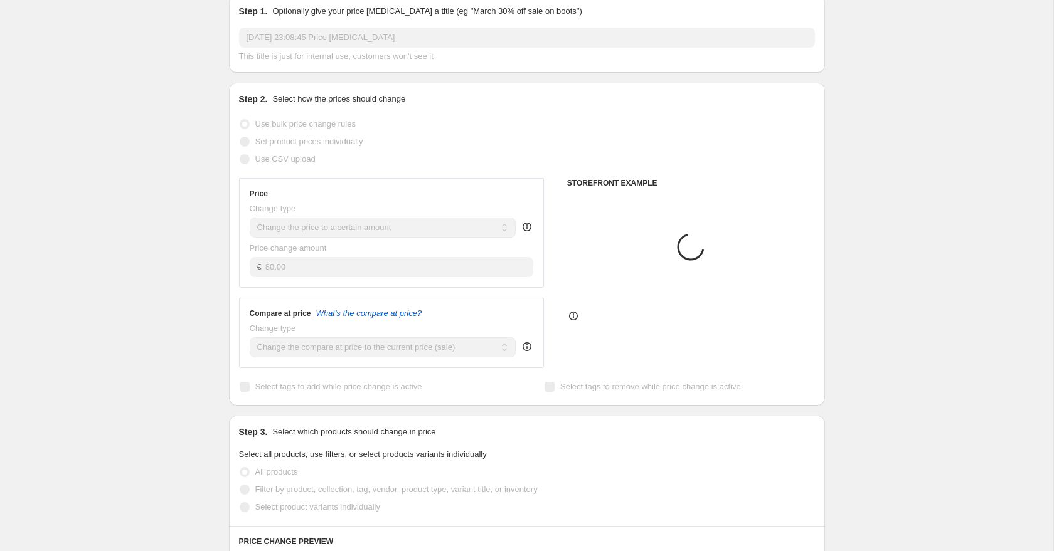
scroll to position [13, 0]
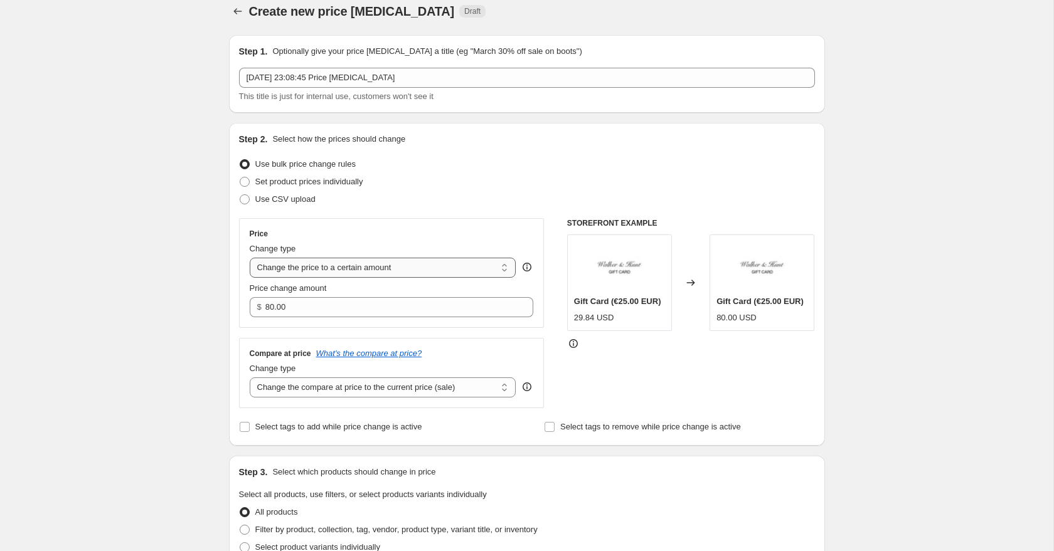
click at [356, 268] on select "Change the price to a certain amount Change the price by a certain amount Chang…" at bounding box center [383, 268] width 267 height 20
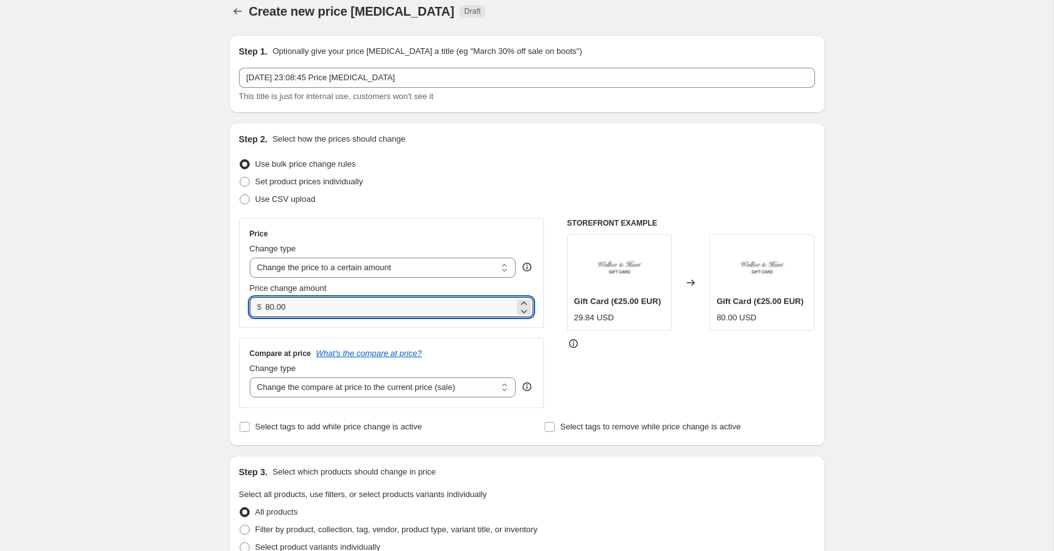
drag, startPoint x: 307, startPoint y: 306, endPoint x: 244, endPoint y: 295, distance: 63.6
click at [245, 295] on div "Price Change type Change the price to a certain amount Change the price by a ce…" at bounding box center [391, 273] width 305 height 110
drag, startPoint x: 305, startPoint y: 307, endPoint x: 226, endPoint y: 302, distance: 79.8
type input "119.95"
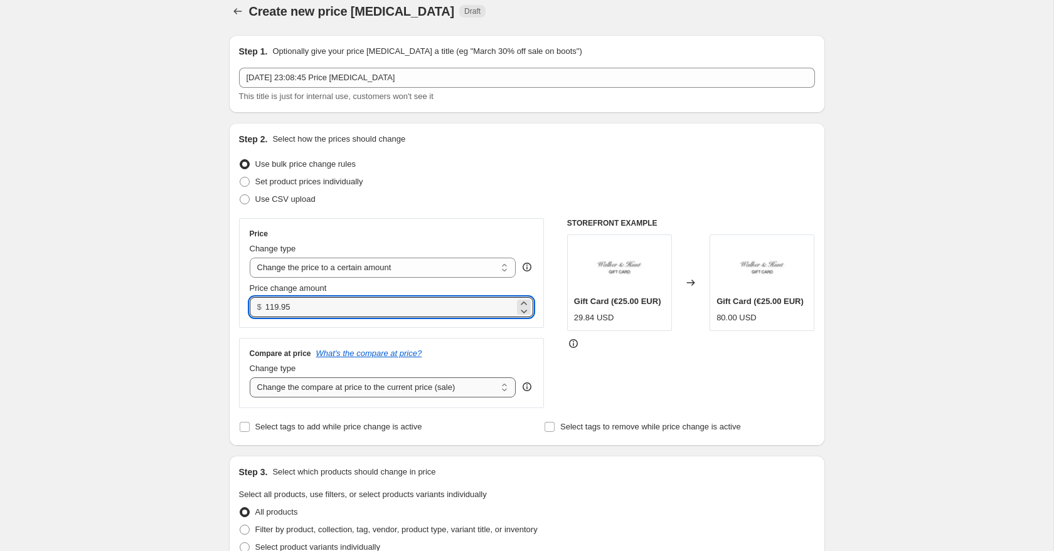
click at [302, 381] on select "Change the compare at price to the current price (sale) Change the compare at p…" at bounding box center [383, 388] width 267 height 20
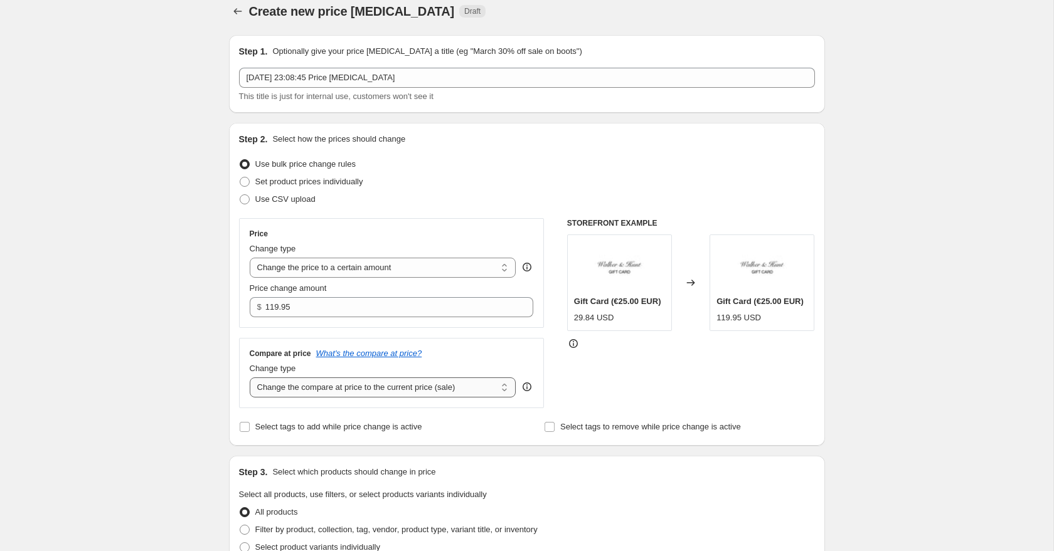
select select "to"
click at [250, 378] on select "Change the compare at price to the current price (sale) Change the compare at p…" at bounding box center [383, 388] width 267 height 20
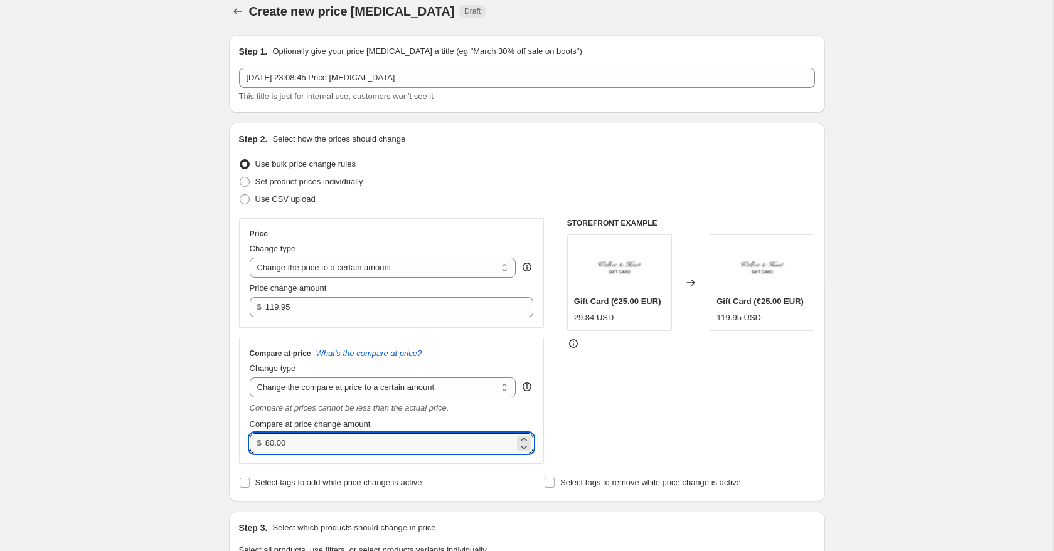
drag, startPoint x: 301, startPoint y: 443, endPoint x: 241, endPoint y: 431, distance: 61.3
click at [242, 431] on div "Compare at price What's the compare at price? Change type Change the compare at…" at bounding box center [391, 401] width 305 height 126
paste input "119.95"
type input "119.95"
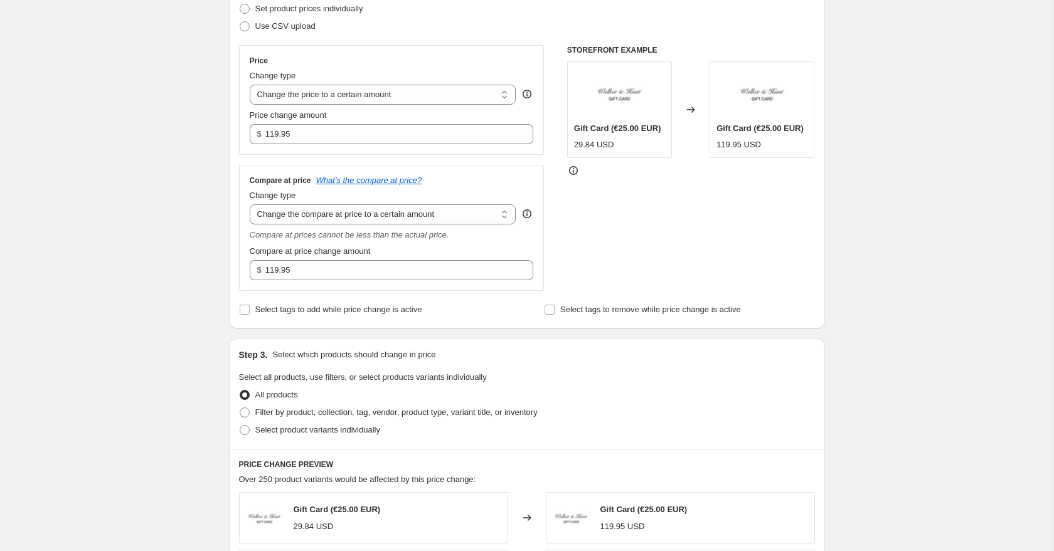
scroll to position [245, 0]
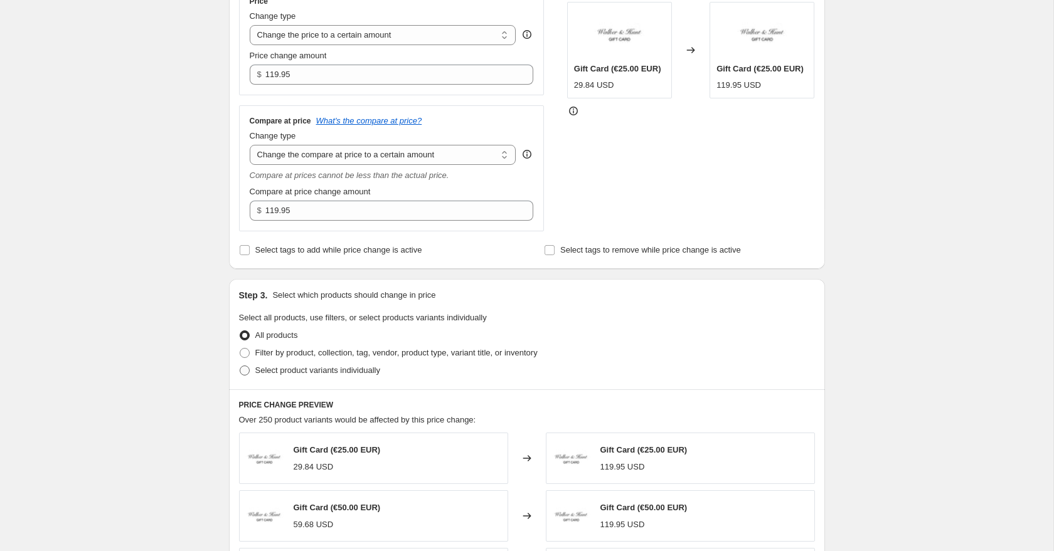
click at [244, 370] on span at bounding box center [245, 371] width 10 height 10
click at [240, 366] on input "Select product variants individually" at bounding box center [240, 366] width 1 height 1
radio input "true"
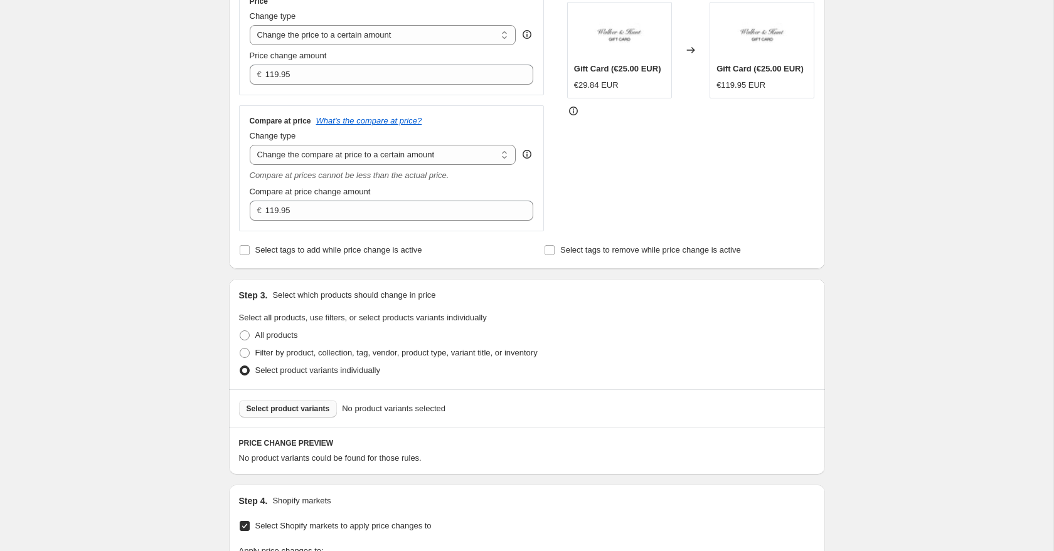
click at [274, 414] on button "Select product variants" at bounding box center [288, 409] width 98 height 18
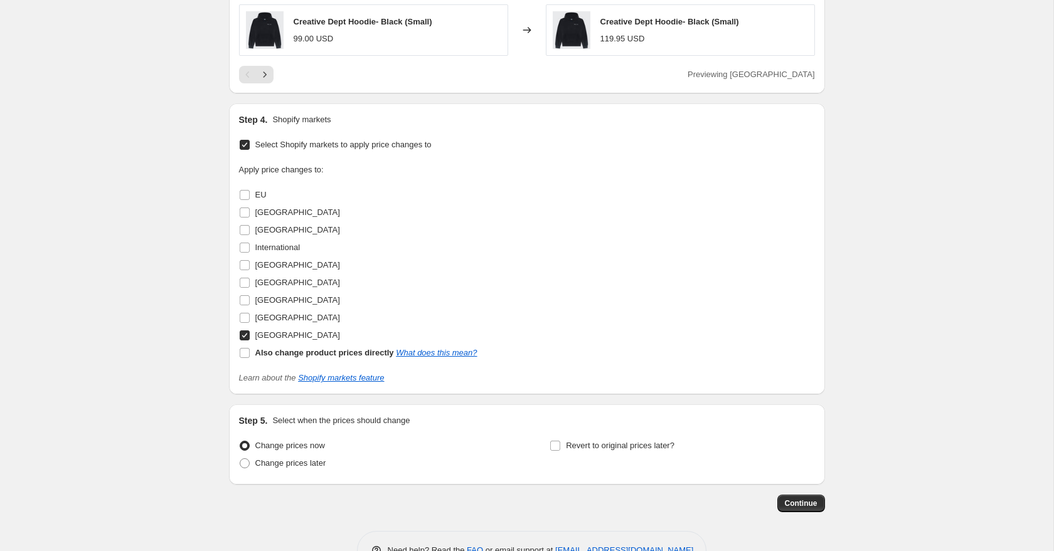
scroll to position [980, 0]
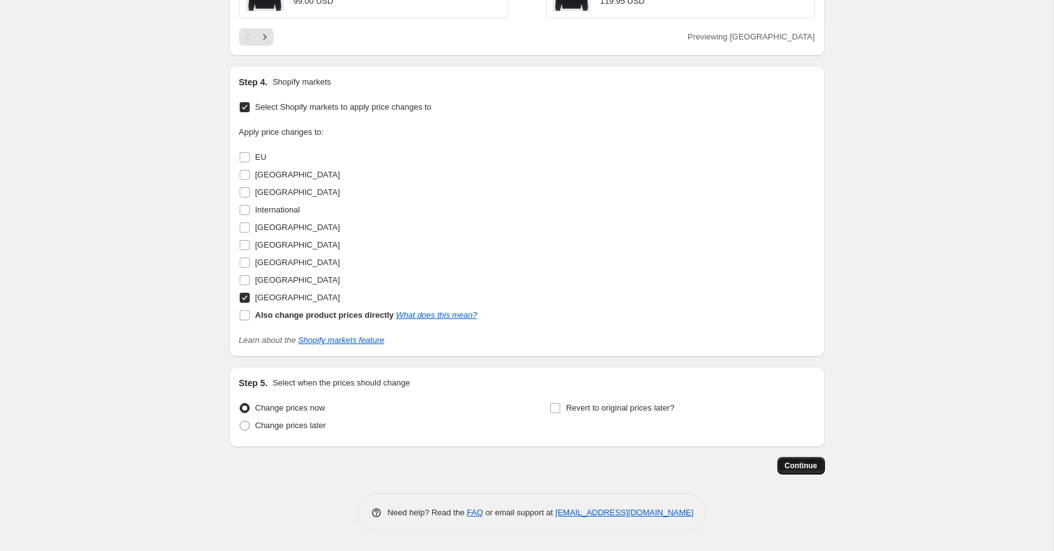
click at [810, 469] on span "Continue" at bounding box center [801, 466] width 33 height 10
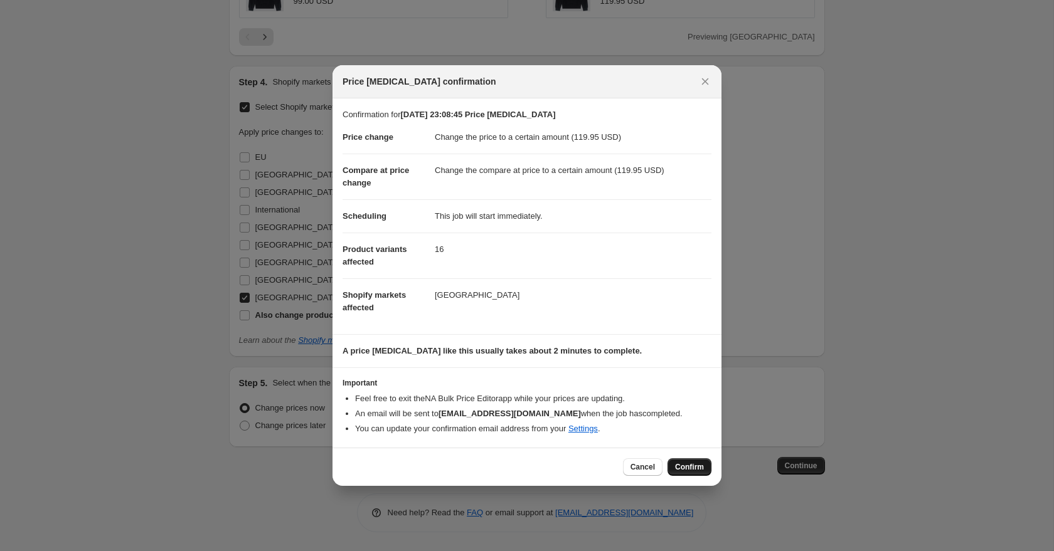
click at [695, 472] on span "Confirm" at bounding box center [689, 467] width 29 height 10
